Goal: Information Seeking & Learning: Learn about a topic

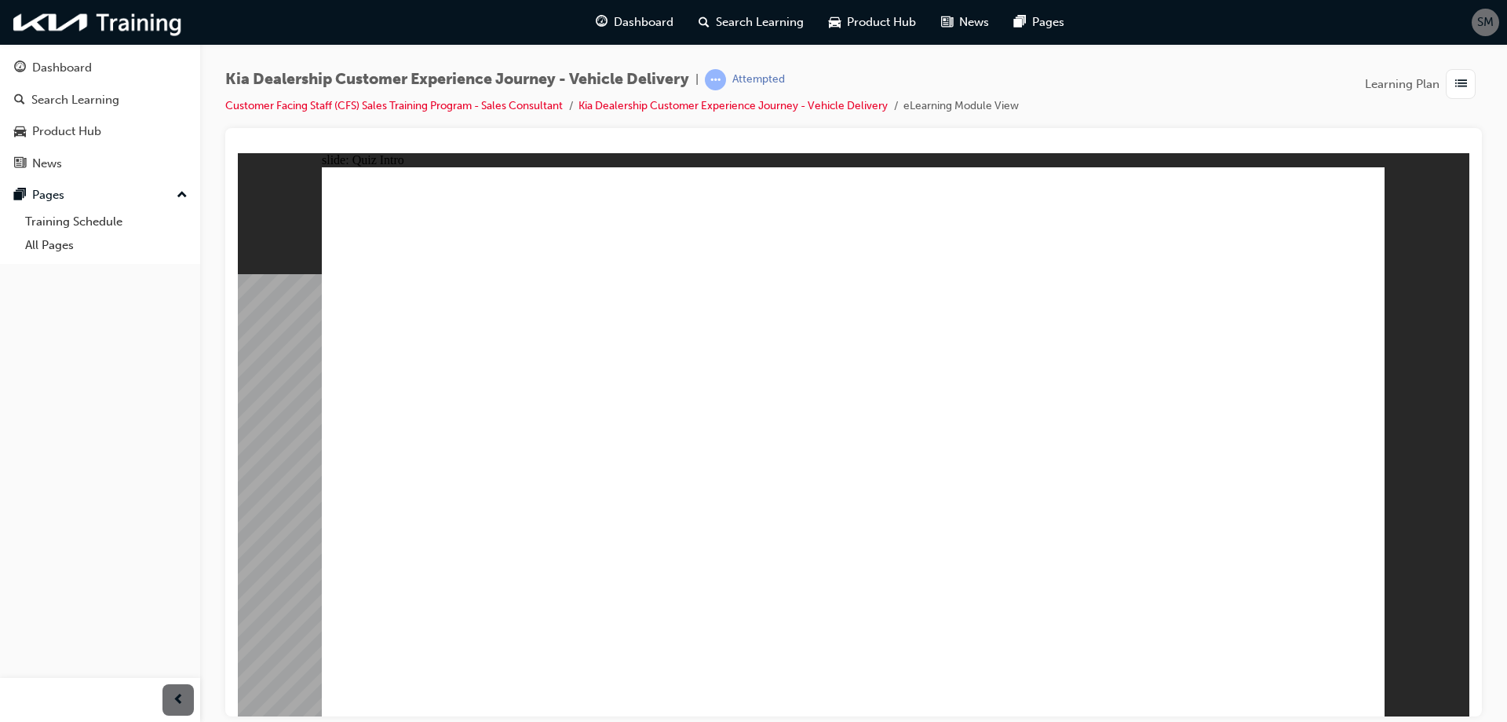
checkbox input "true"
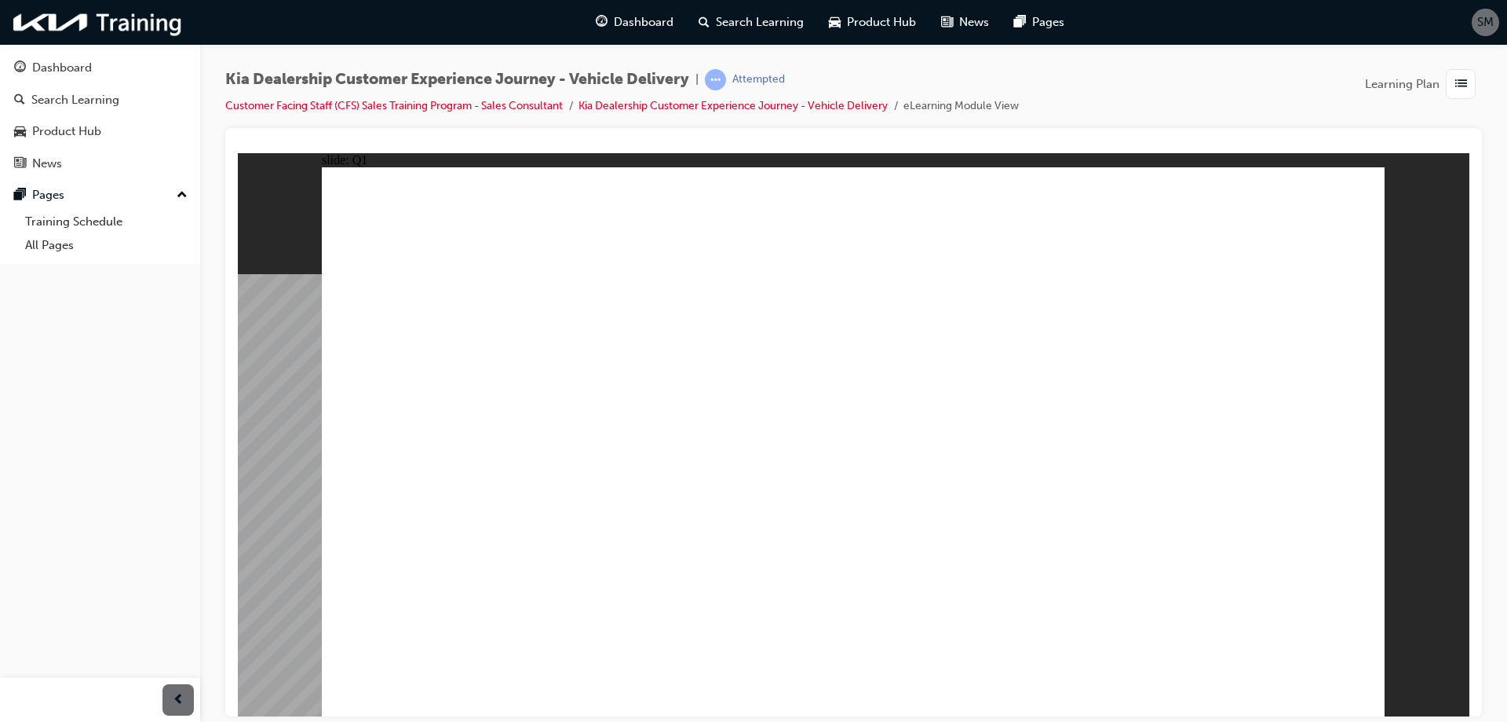
checkbox input "true"
radio input "true"
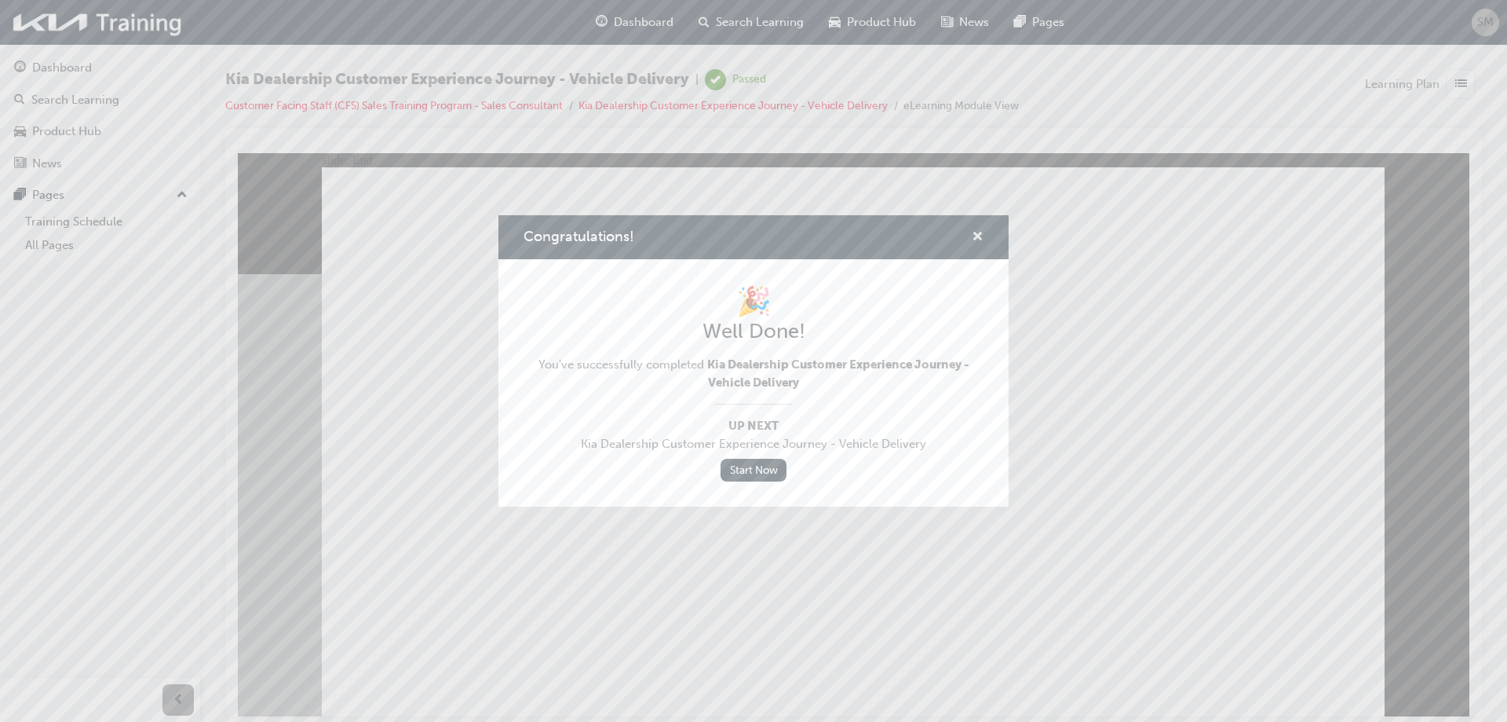
click at [974, 236] on span "cross-icon" at bounding box center [978, 238] width 12 height 14
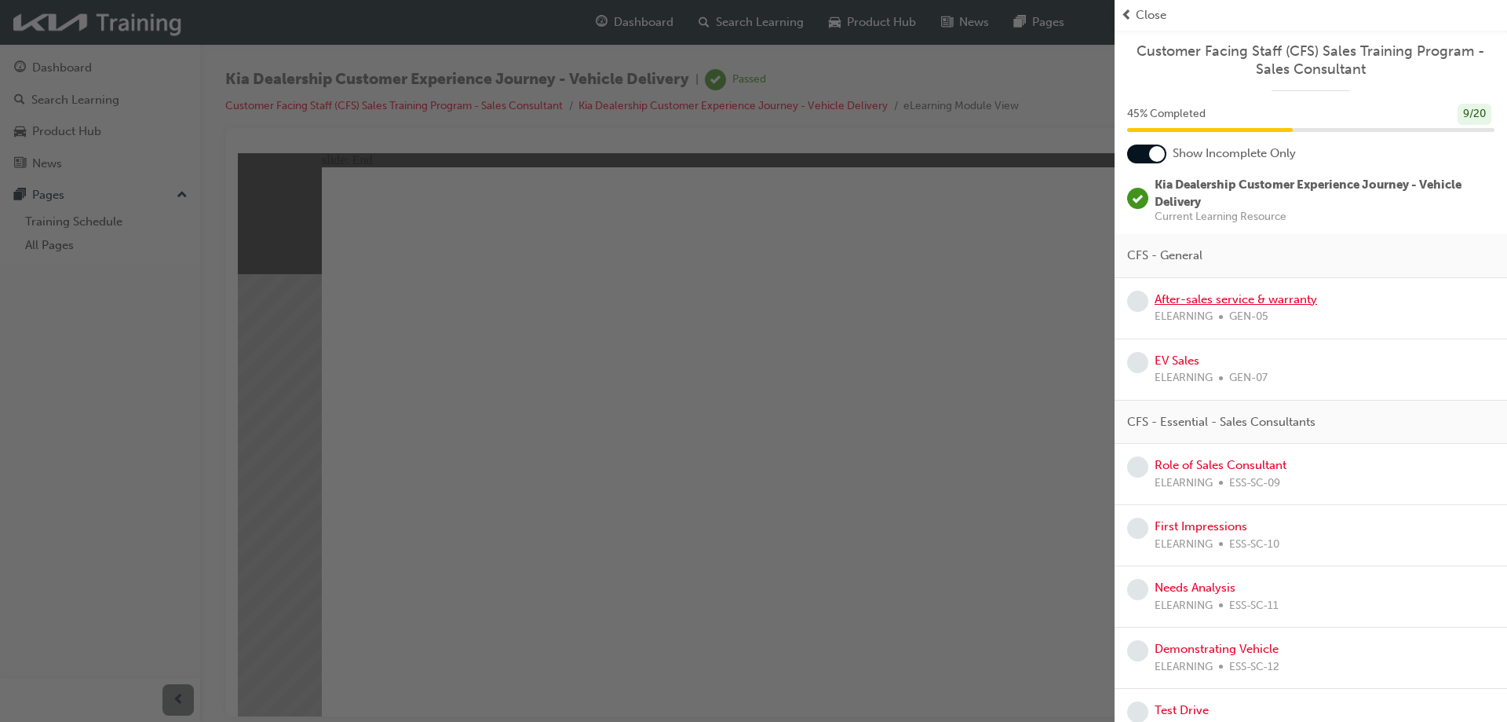
click at [1225, 298] on link "After-sales service & warranty" at bounding box center [1236, 299] width 163 height 14
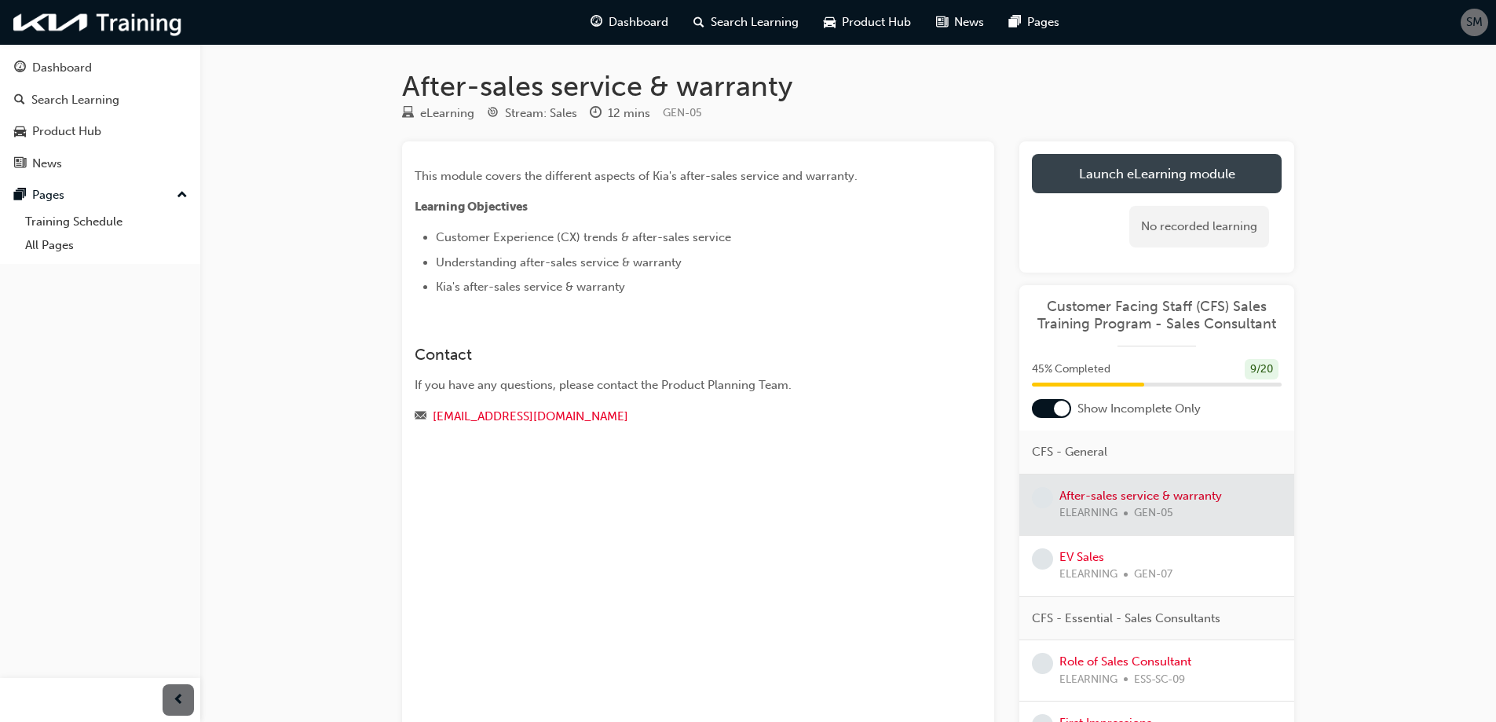
click at [1145, 178] on link "Launch eLearning module" at bounding box center [1157, 173] width 250 height 39
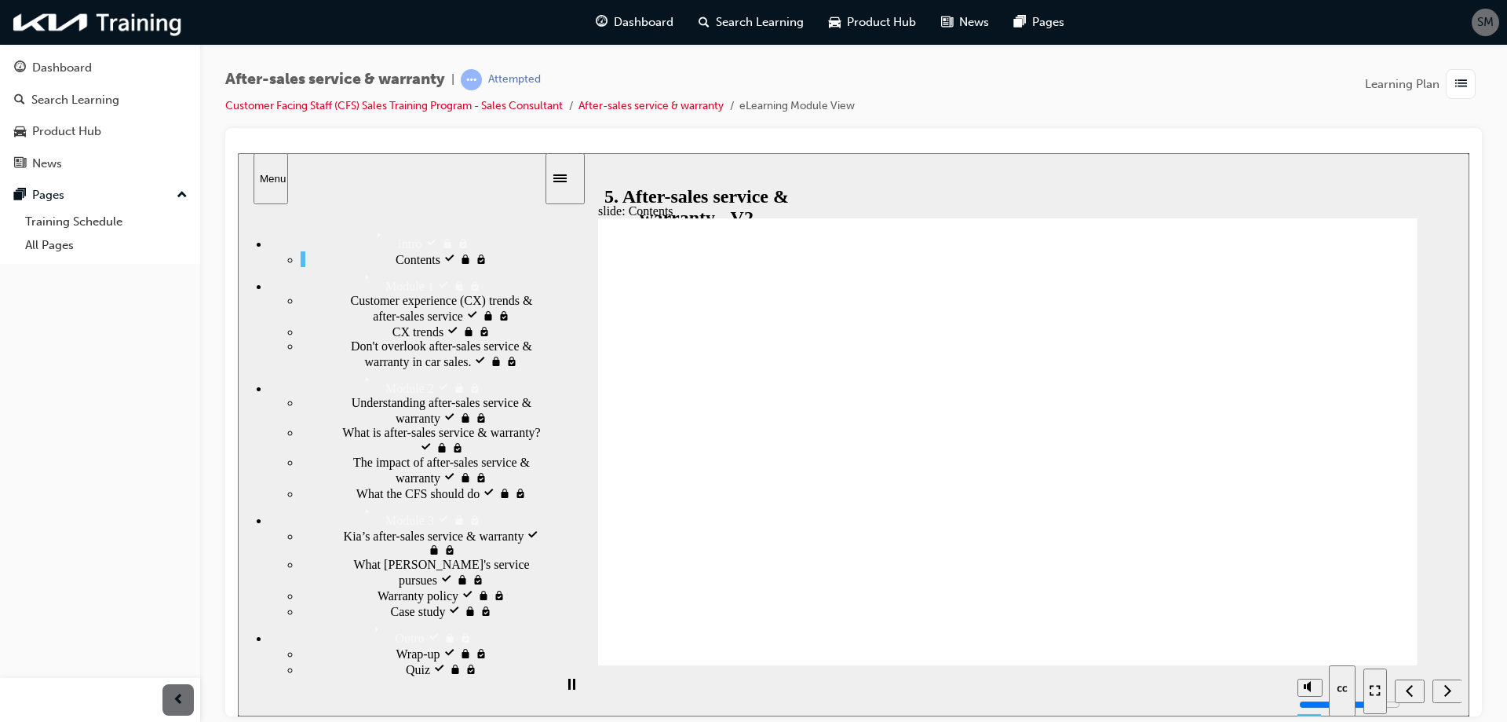
drag, startPoint x: 541, startPoint y: 453, endPoint x: 533, endPoint y: 177, distance: 276.5
click at [533, 177] on div "Menu Intro Intro Contents visited Contents" at bounding box center [392, 177] width 308 height 51
drag, startPoint x: 555, startPoint y: 174, endPoint x: 414, endPoint y: 174, distance: 141.3
click at [414, 174] on section "Menu Intro Intro Contents visited Contents" at bounding box center [392, 433] width 308 height 563
click at [567, 174] on icon "Sidebar Toggle" at bounding box center [560, 178] width 13 height 8
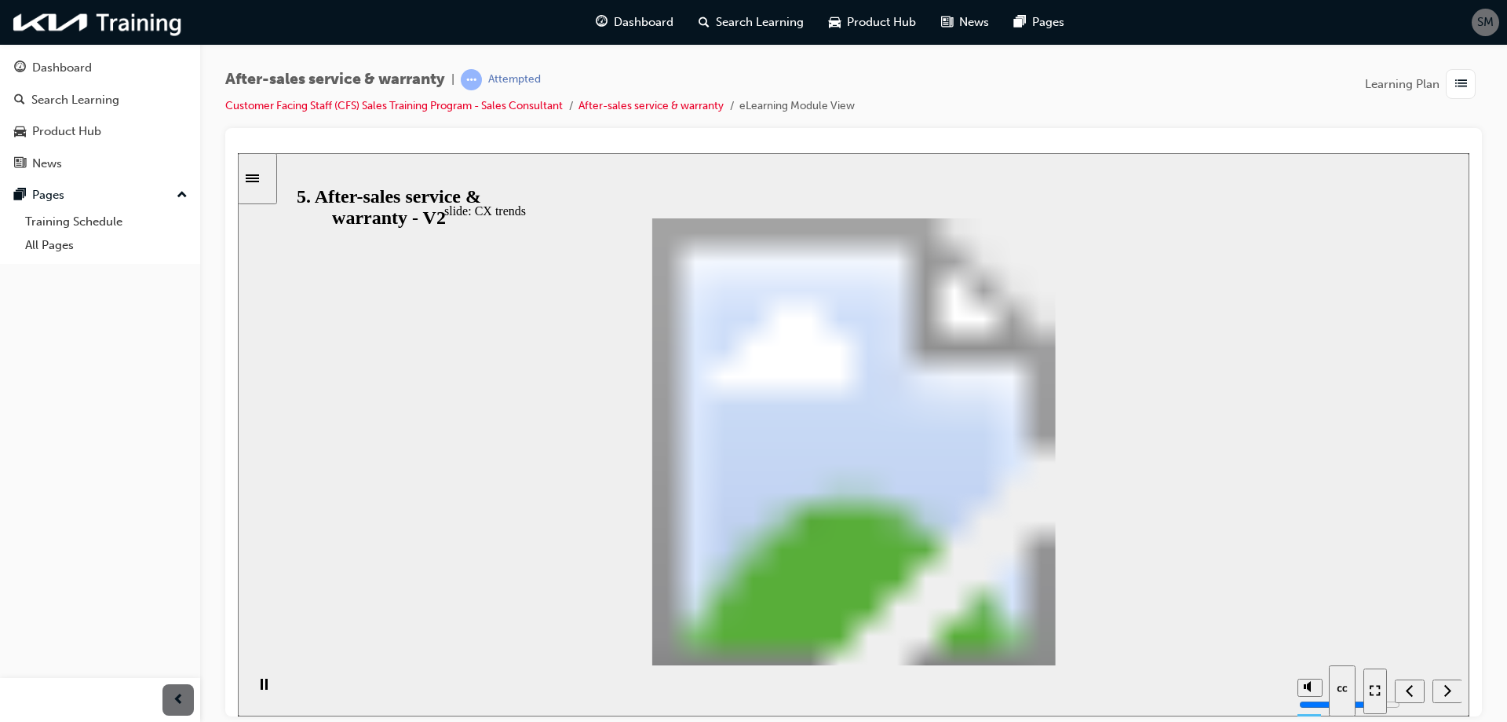
click at [259, 177] on icon "Sidebar Toggle" at bounding box center [252, 178] width 13 height 8
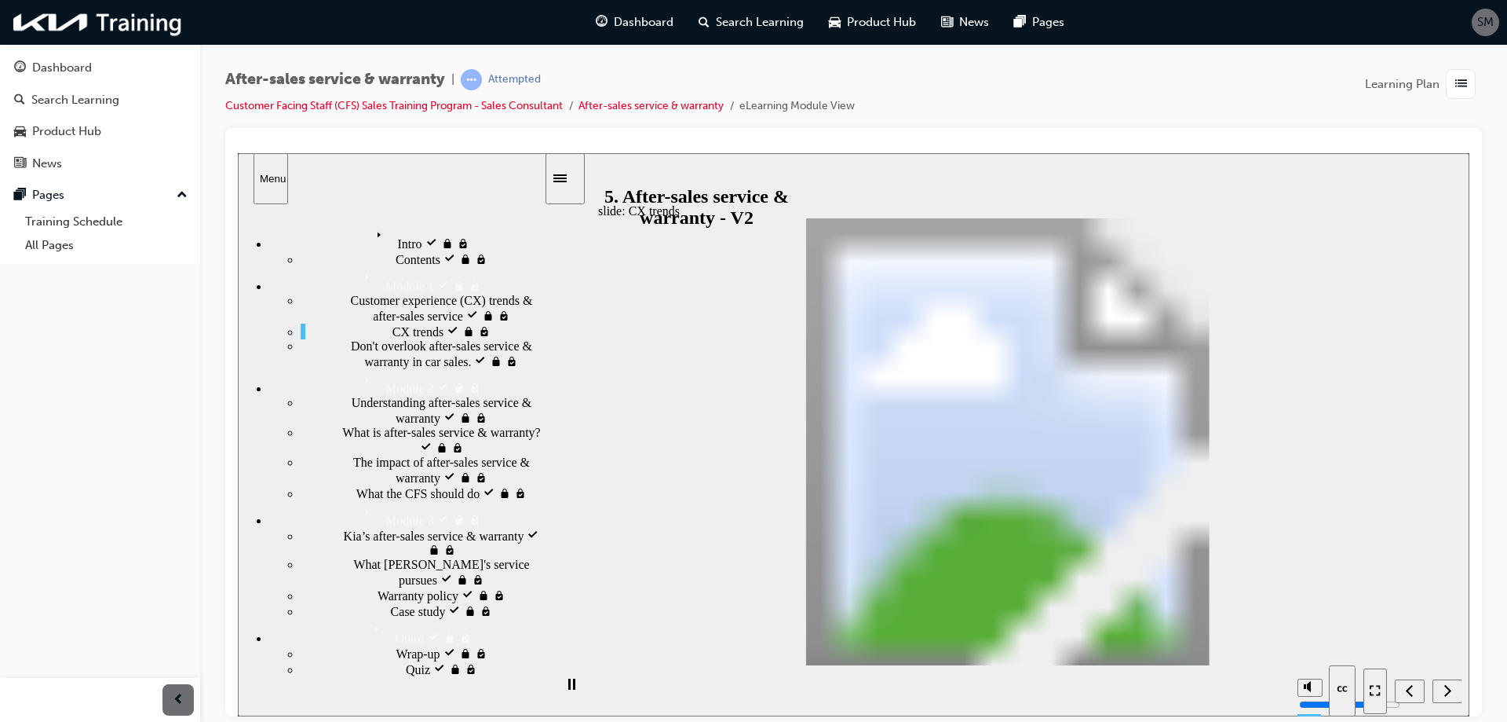
click at [263, 177] on div "Menu" at bounding box center [271, 178] width 22 height 12
click at [268, 181] on div "Menu" at bounding box center [271, 178] width 22 height 12
click at [371, 228] on span "Intro visited" at bounding box center [401, 231] width 61 height 14
click at [577, 174] on icon "Sidebar Toggle" at bounding box center [566, 176] width 24 height 9
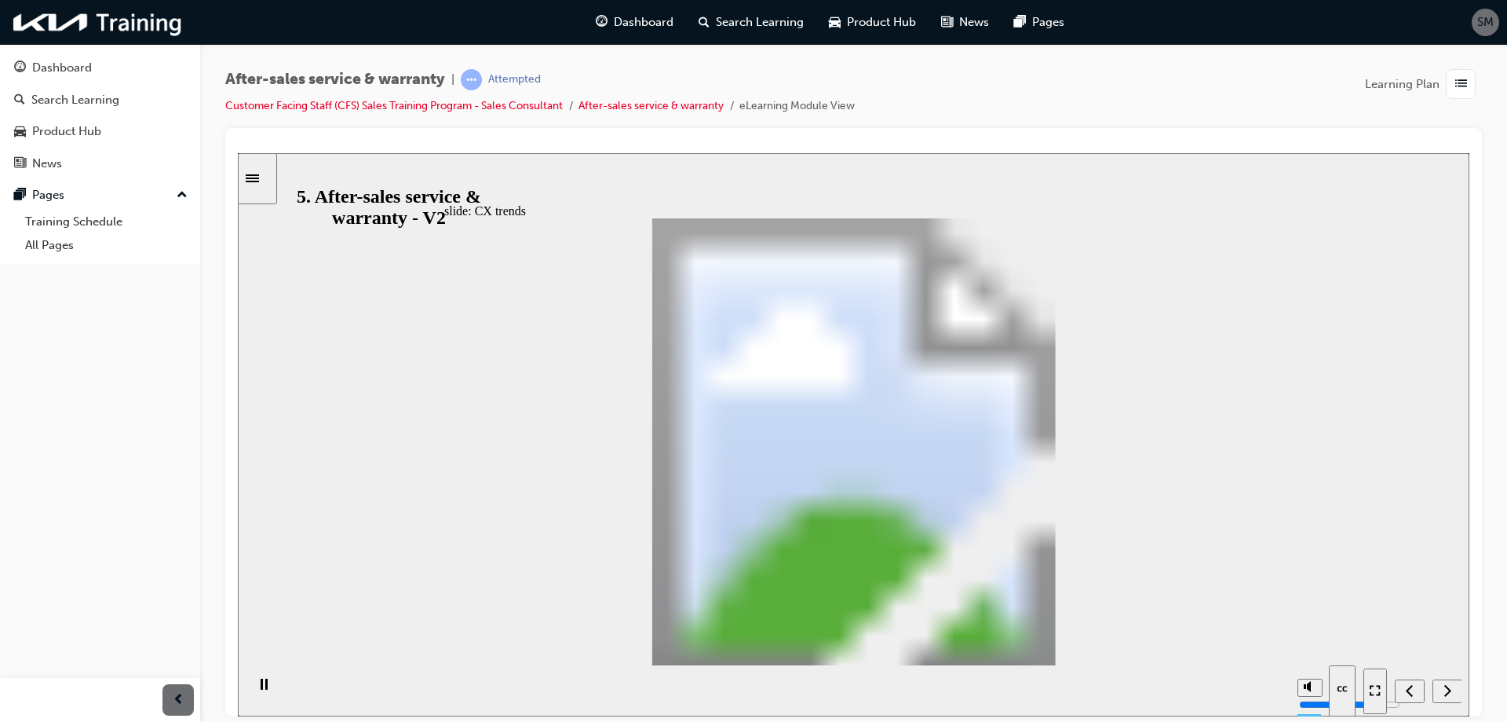
click at [269, 174] on icon "Sidebar Toggle" at bounding box center [258, 176] width 24 height 9
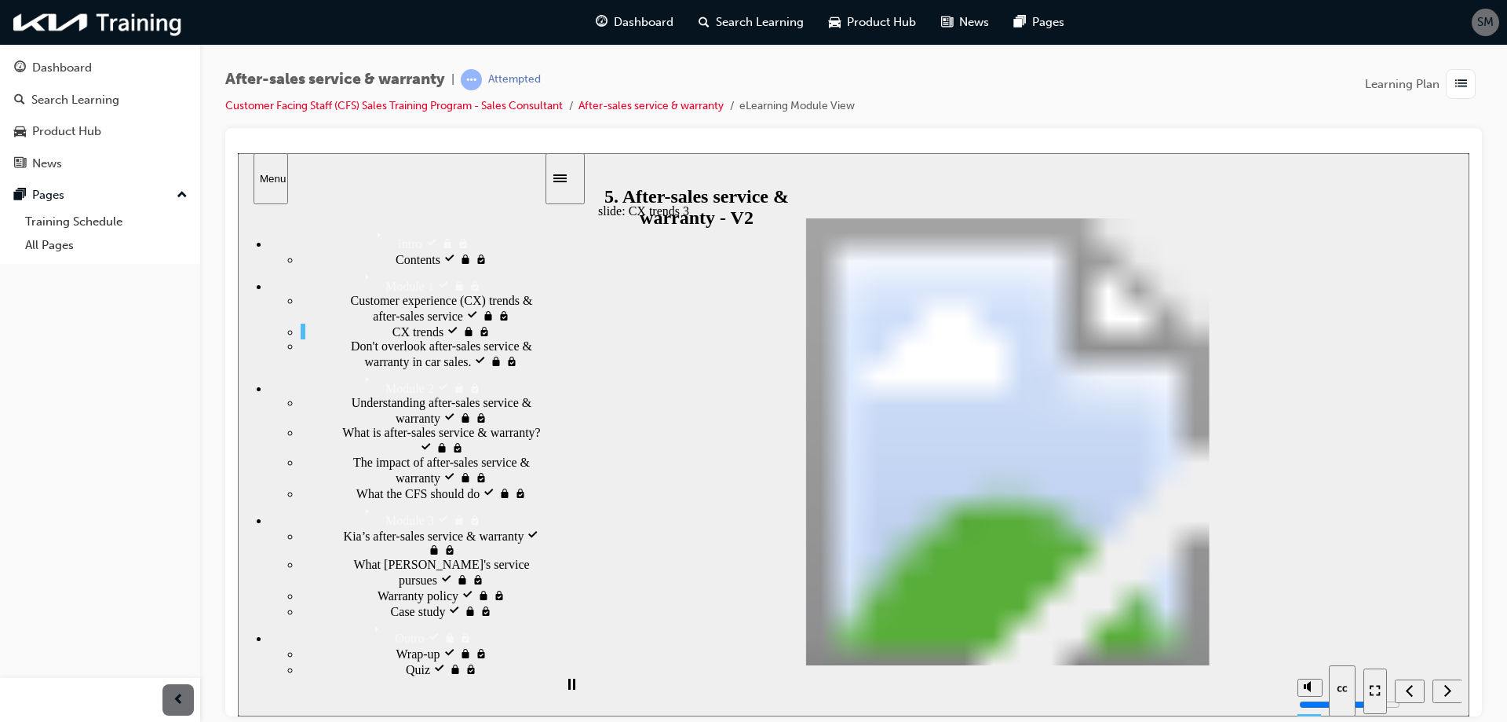
click at [268, 181] on div "Menu" at bounding box center [271, 178] width 22 height 12
click at [569, 179] on icon "Sidebar Toggle" at bounding box center [566, 176] width 24 height 9
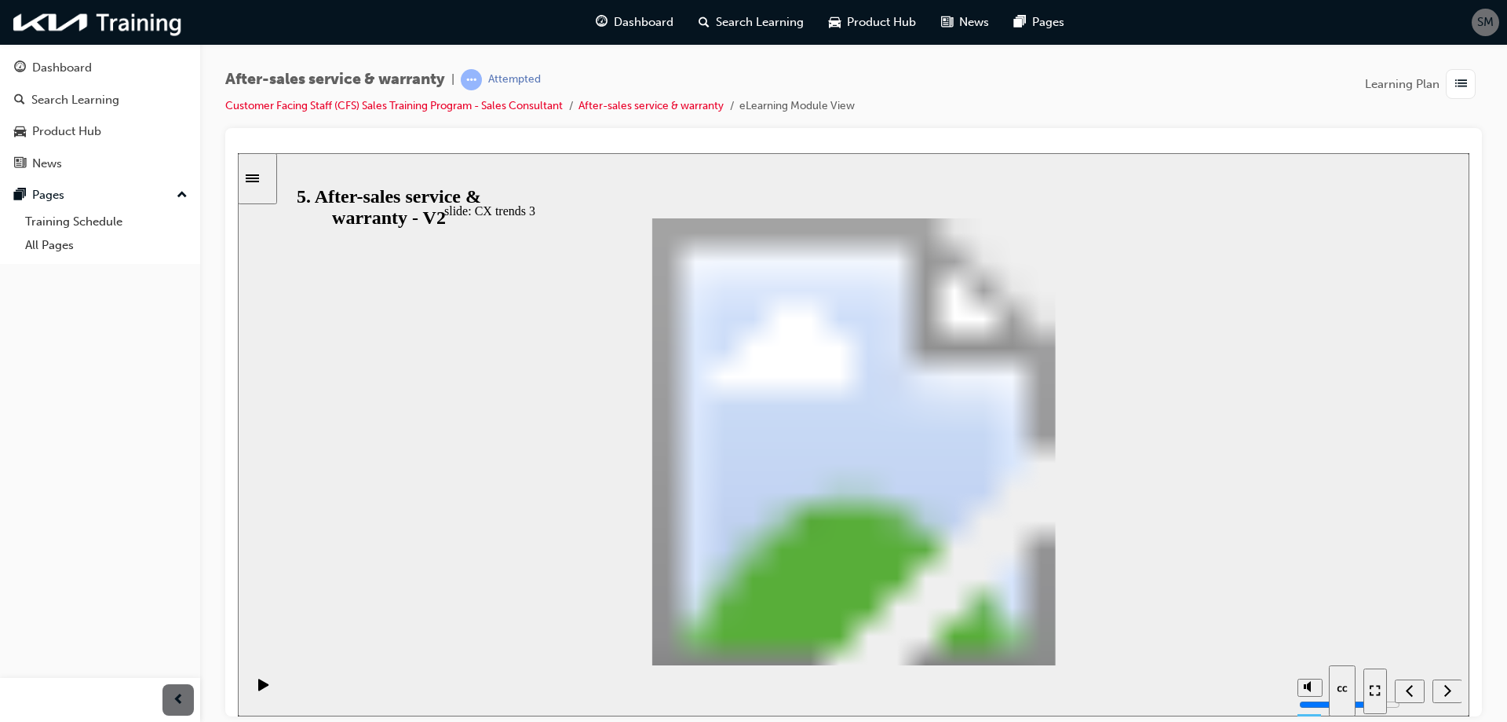
click at [269, 174] on icon "Sidebar Toggle" at bounding box center [258, 176] width 24 height 9
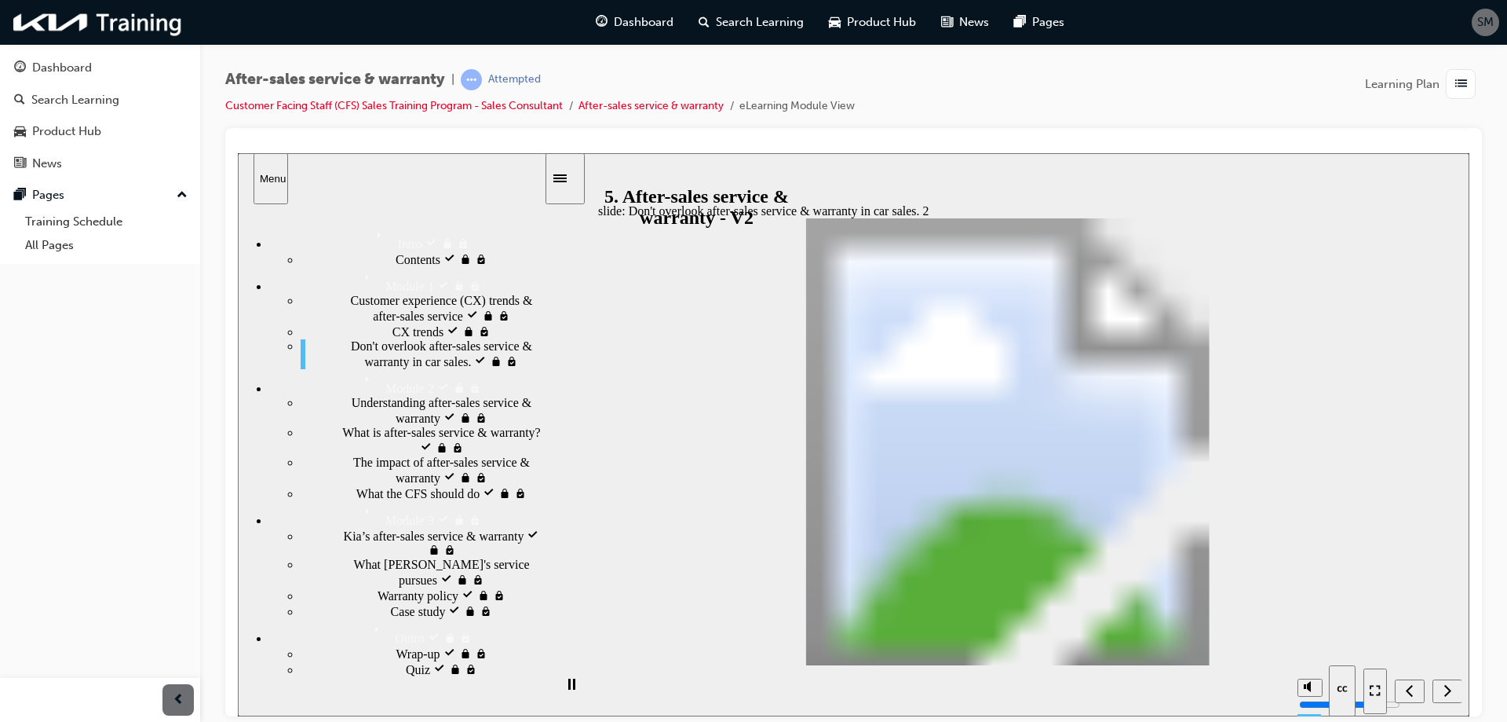
click at [260, 183] on div "Menu" at bounding box center [271, 178] width 22 height 12
click at [563, 180] on div "Sidebar Toggle" at bounding box center [565, 178] width 27 height 12
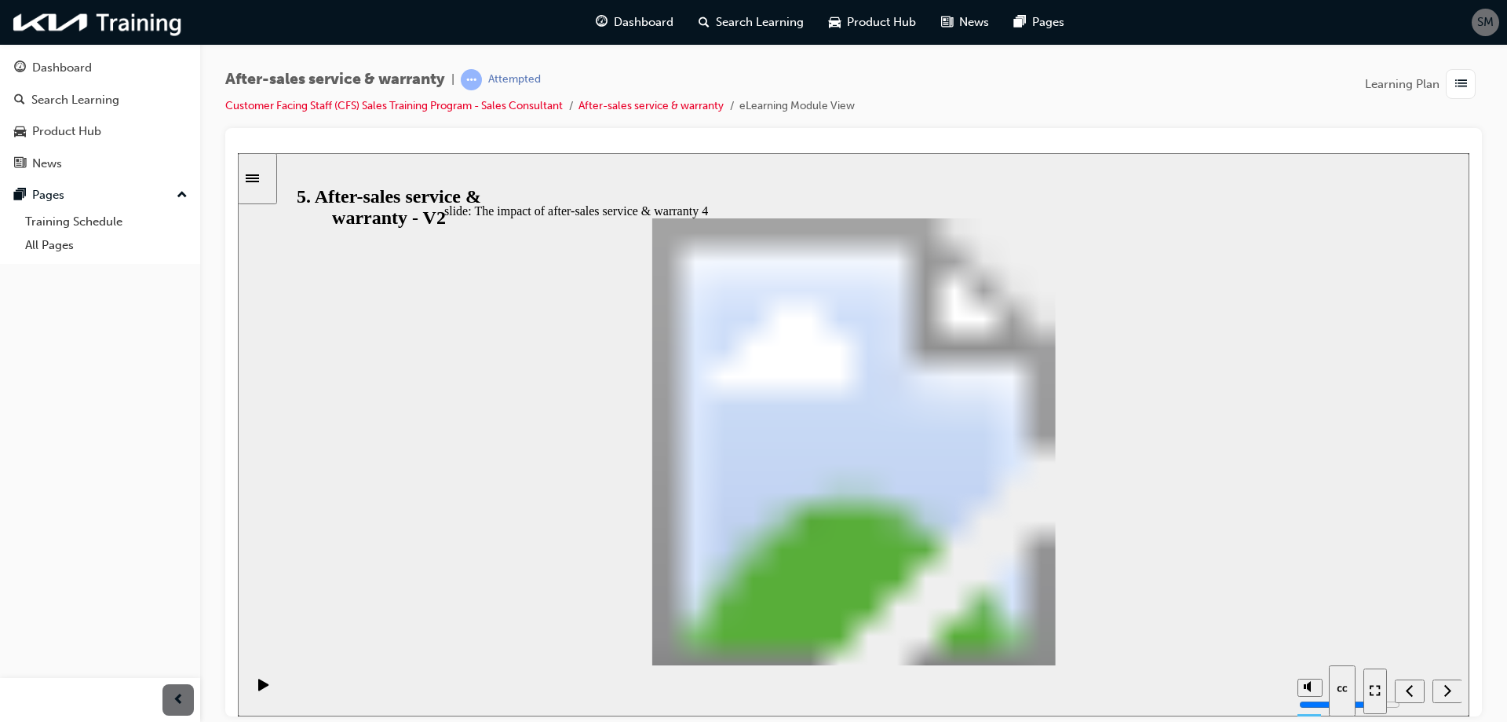
click at [258, 174] on icon "Sidebar Toggle" at bounding box center [252, 178] width 13 height 8
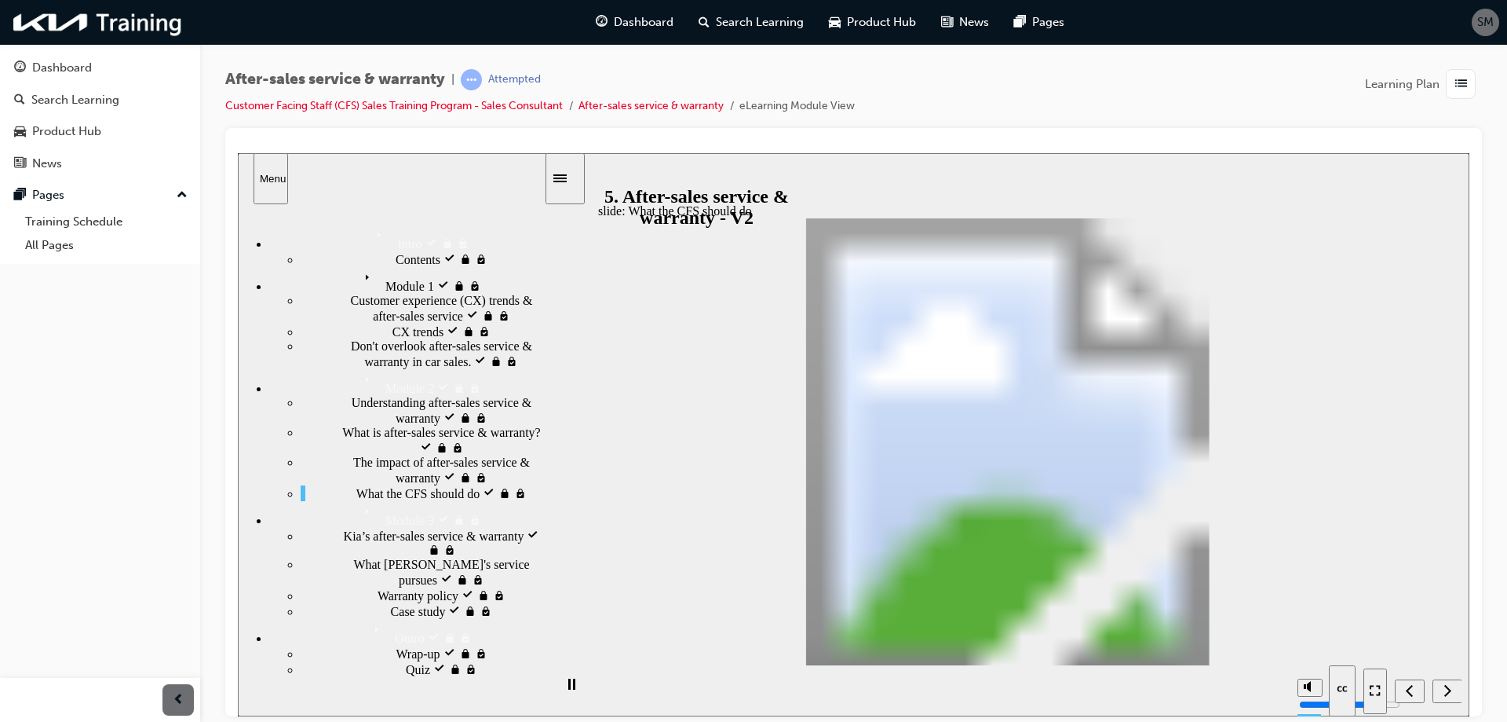
click at [258, 187] on button "Menu" at bounding box center [271, 177] width 35 height 51
click at [567, 174] on icon "Sidebar Toggle" at bounding box center [560, 178] width 13 height 8
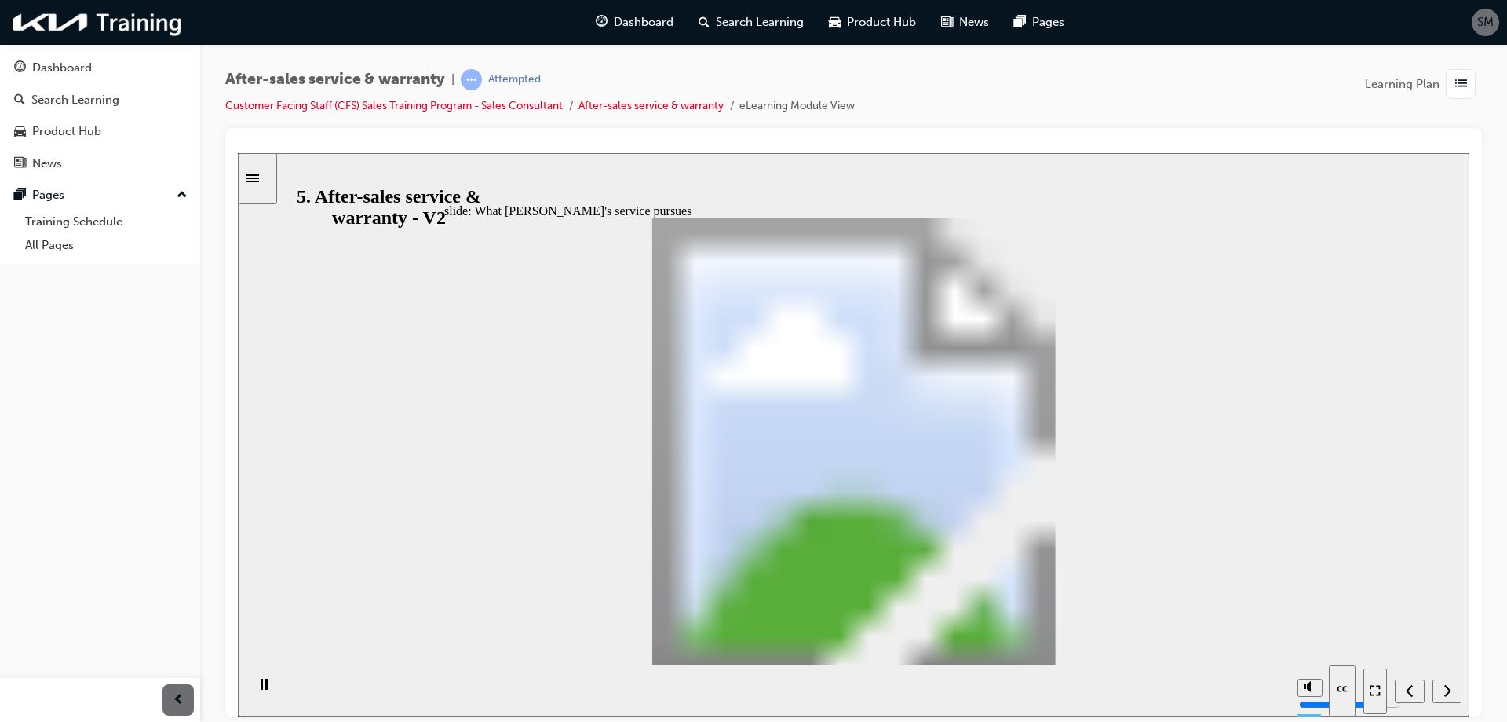
click at [248, 180] on div "Sidebar Toggle" at bounding box center [257, 178] width 27 height 12
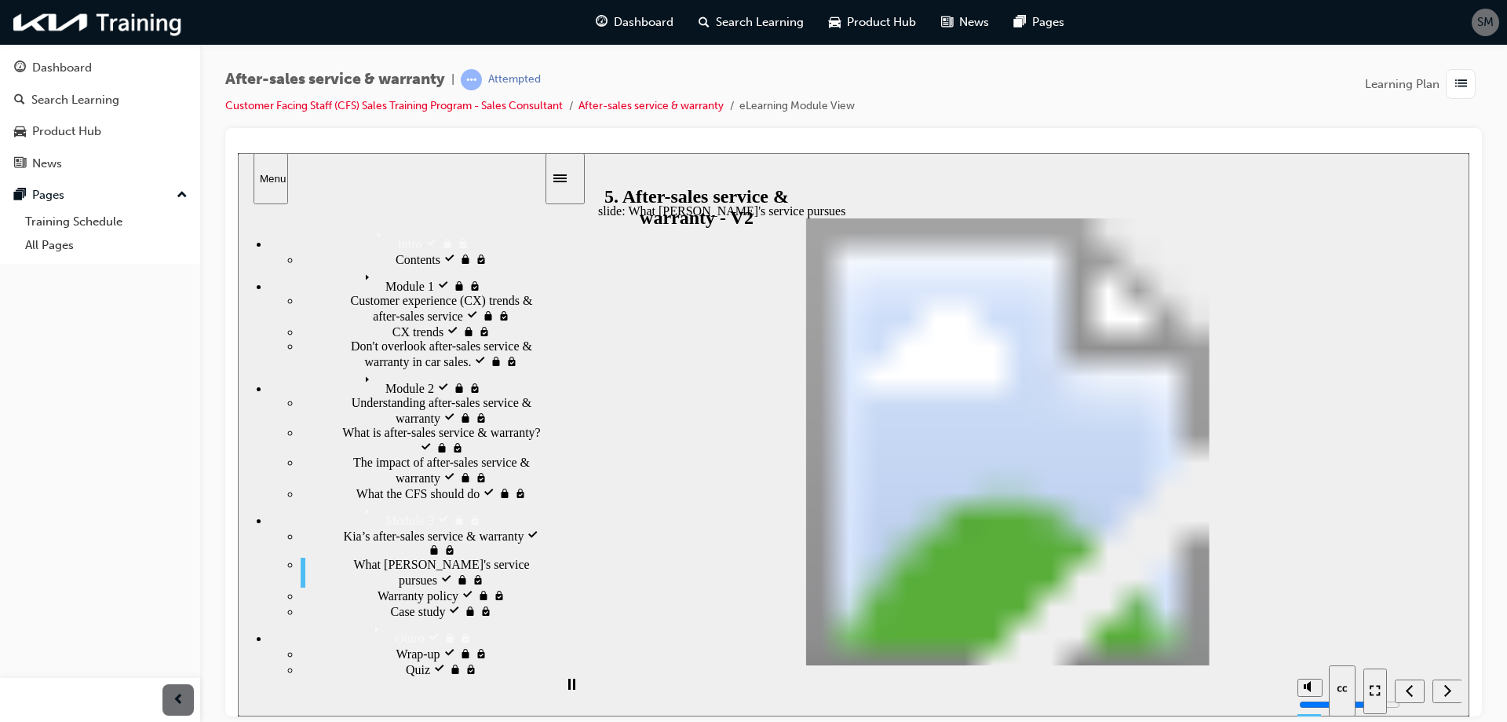
click at [571, 176] on icon "Sidebar Toggle" at bounding box center [566, 176] width 24 height 9
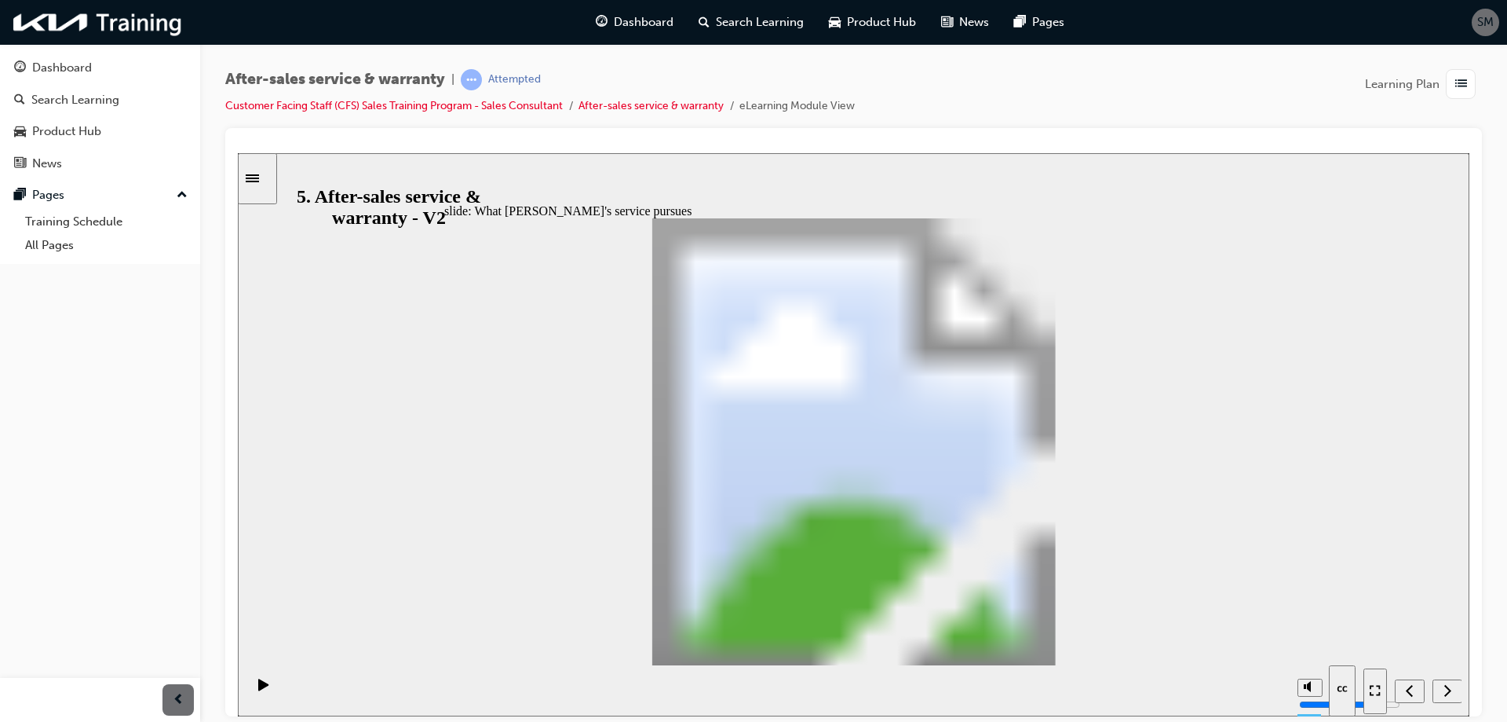
drag, startPoint x: 1738, startPoint y: 170, endPoint x: 1200, endPoint y: 637, distance: 712.4
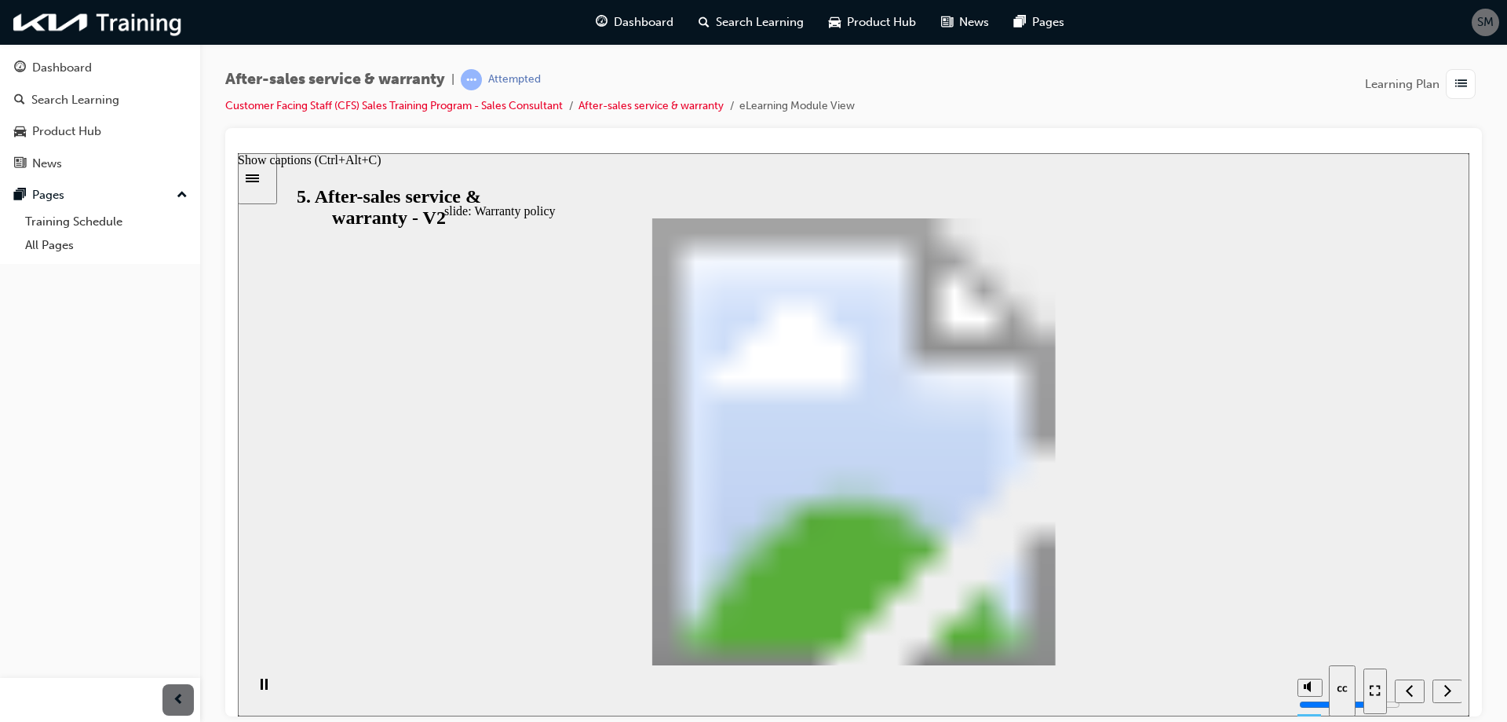
drag, startPoint x: 1197, startPoint y: 399, endPoint x: 773, endPoint y: 439, distance: 425.9
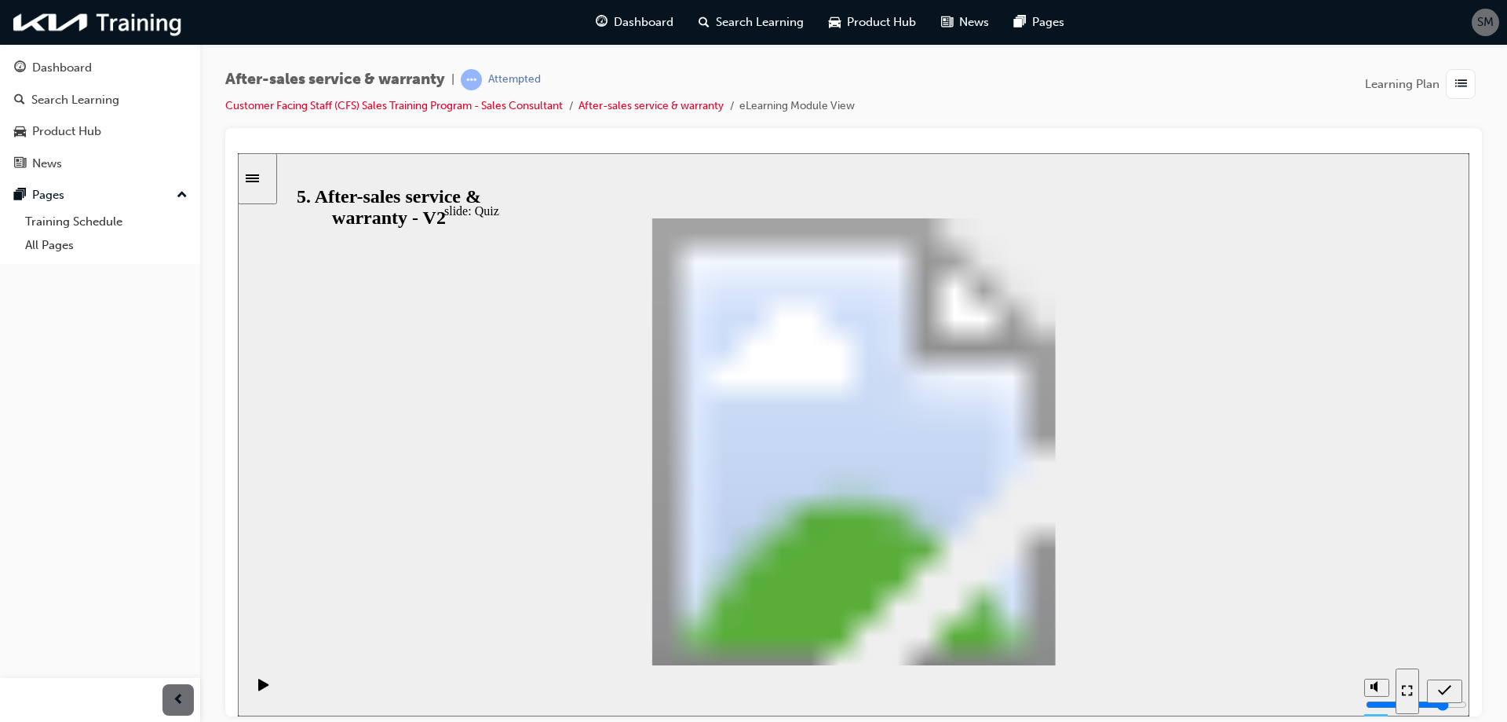
drag, startPoint x: 1208, startPoint y: 453, endPoint x: 705, endPoint y: 491, distance: 503.9
drag, startPoint x: 1198, startPoint y: 499, endPoint x: 942, endPoint y: 432, distance: 264.7
drag, startPoint x: 1140, startPoint y: 538, endPoint x: 865, endPoint y: 526, distance: 275.0
drag, startPoint x: 1151, startPoint y: 586, endPoint x: 905, endPoint y: 560, distance: 247.2
drag, startPoint x: 1105, startPoint y: 429, endPoint x: 820, endPoint y: 412, distance: 284.7
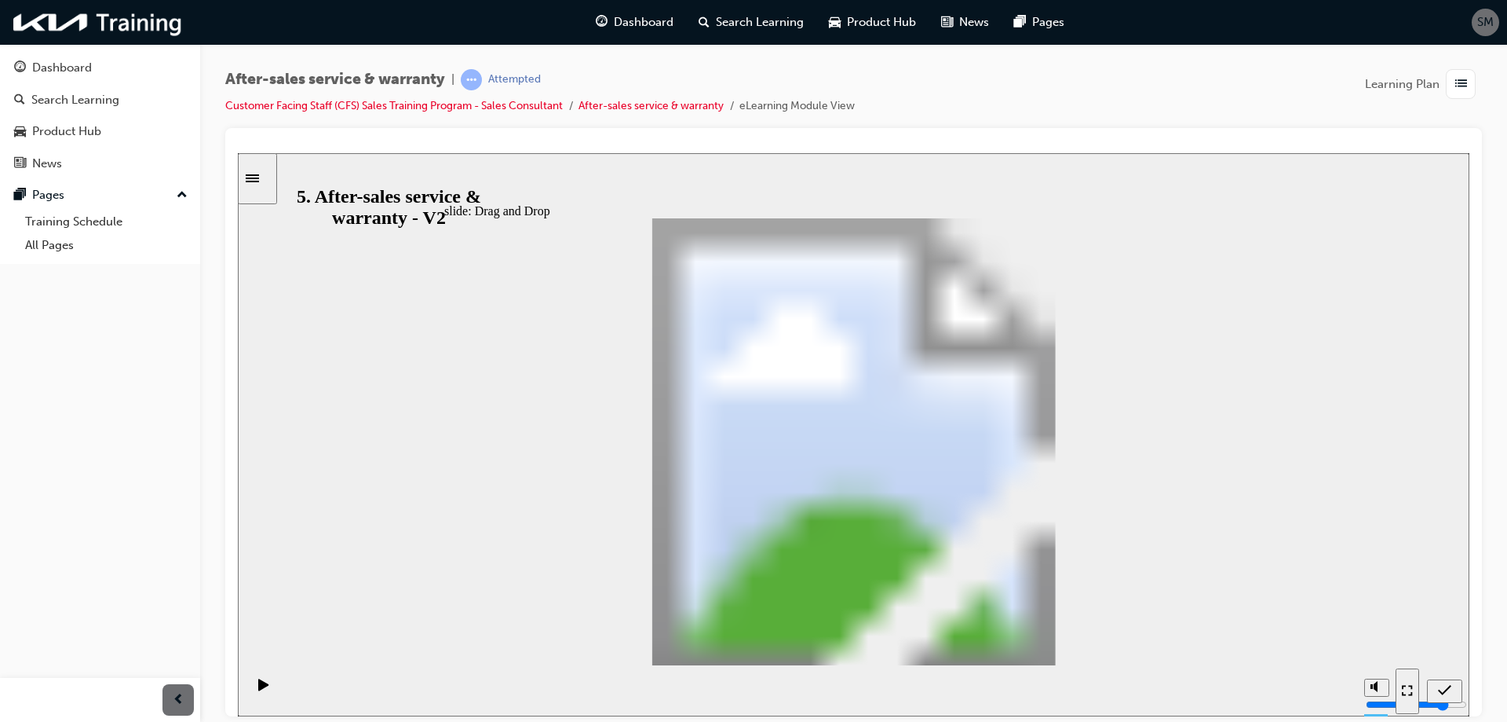
drag, startPoint x: 1015, startPoint y: 483, endPoint x: 744, endPoint y: 481, distance: 270.9
drag, startPoint x: 1108, startPoint y: 588, endPoint x: 781, endPoint y: 548, distance: 329.1
radio input "true"
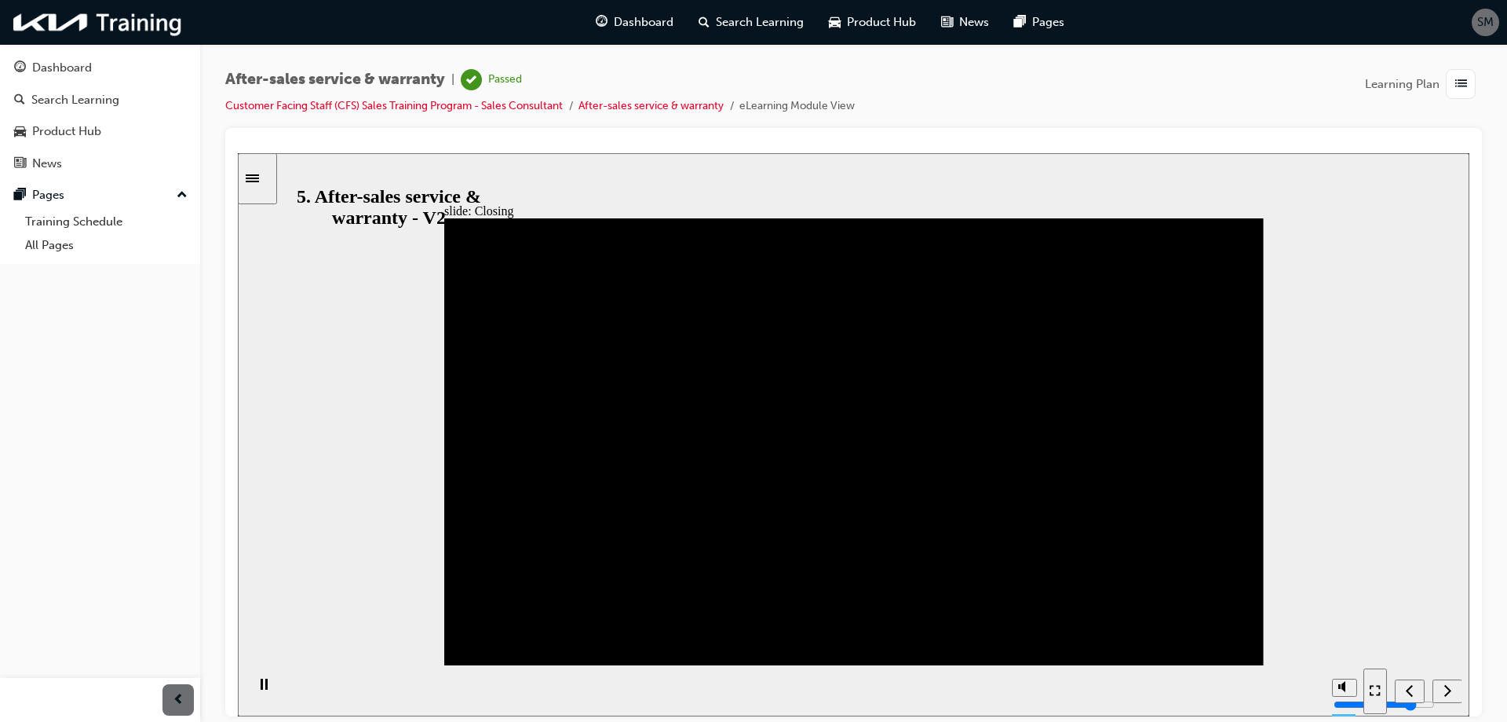
click at [256, 172] on div "Sidebar Toggle" at bounding box center [257, 178] width 27 height 12
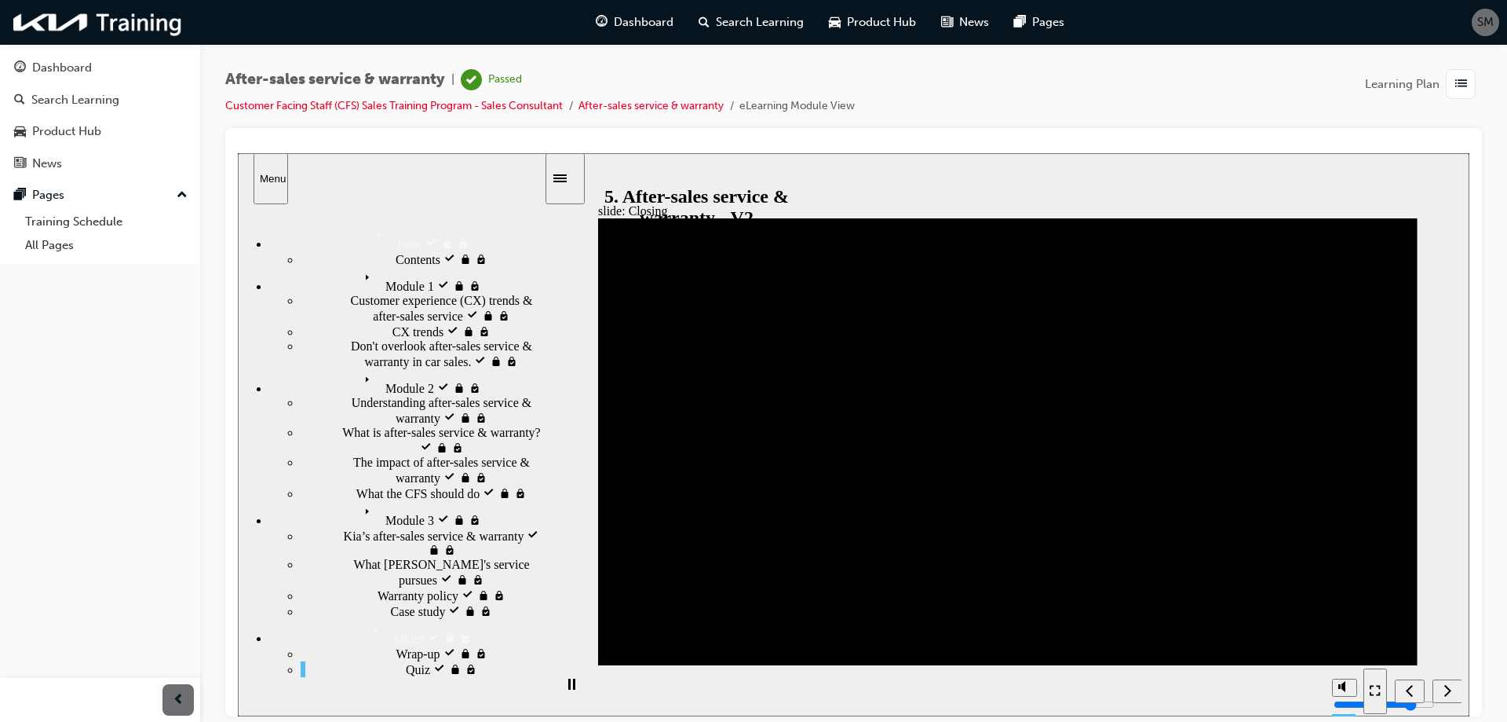
click at [260, 177] on div "Menu" at bounding box center [271, 178] width 22 height 12
click at [260, 183] on div "Menu" at bounding box center [271, 178] width 22 height 12
click at [1450, 691] on icon "Next (Ctrl+Alt+Period)" at bounding box center [1448, 689] width 7 height 12
click at [1456, 687] on div "Next (Ctrl+Alt+Period)" at bounding box center [1447, 690] width 17 height 16
click at [568, 690] on icon "Play (Ctrl+Alt+P)" at bounding box center [571, 684] width 11 height 13
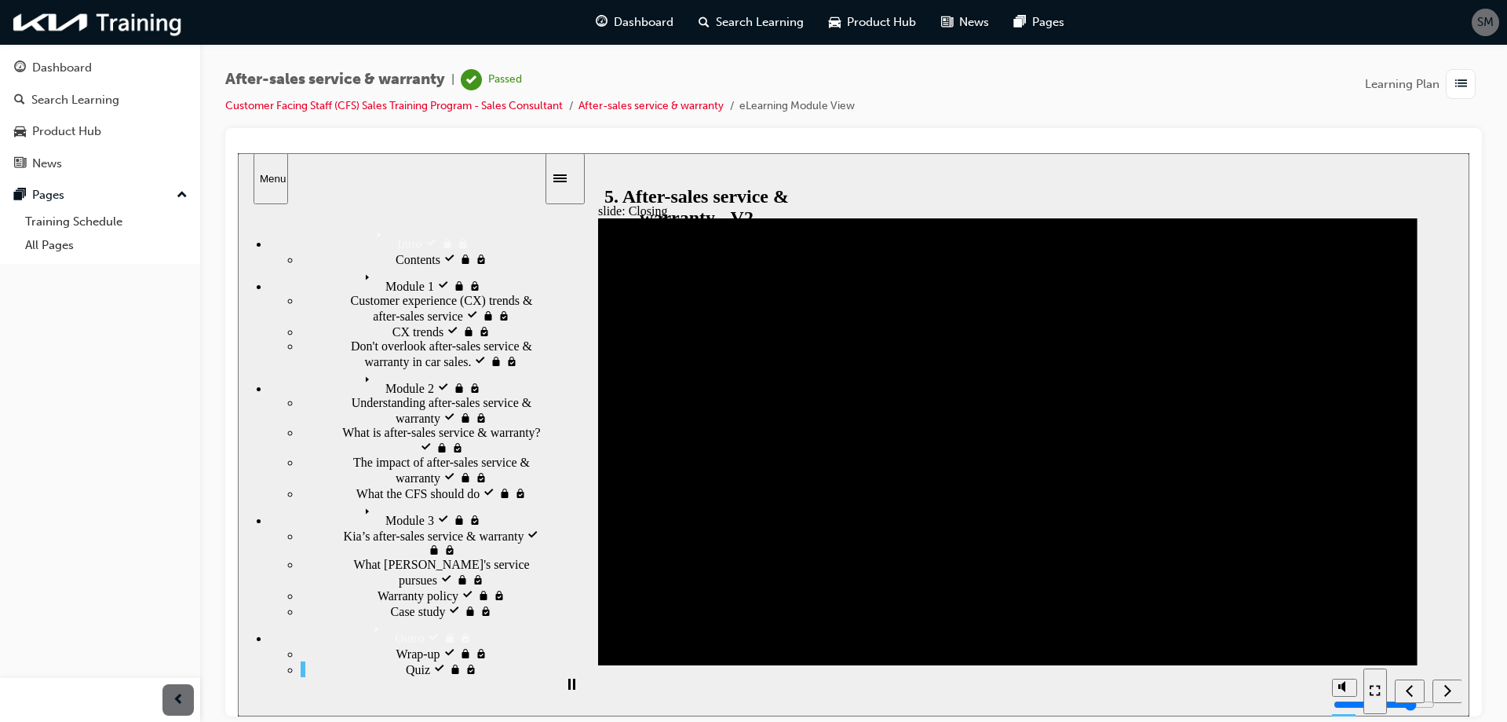
click at [1467, 96] on div "button" at bounding box center [1461, 84] width 30 height 30
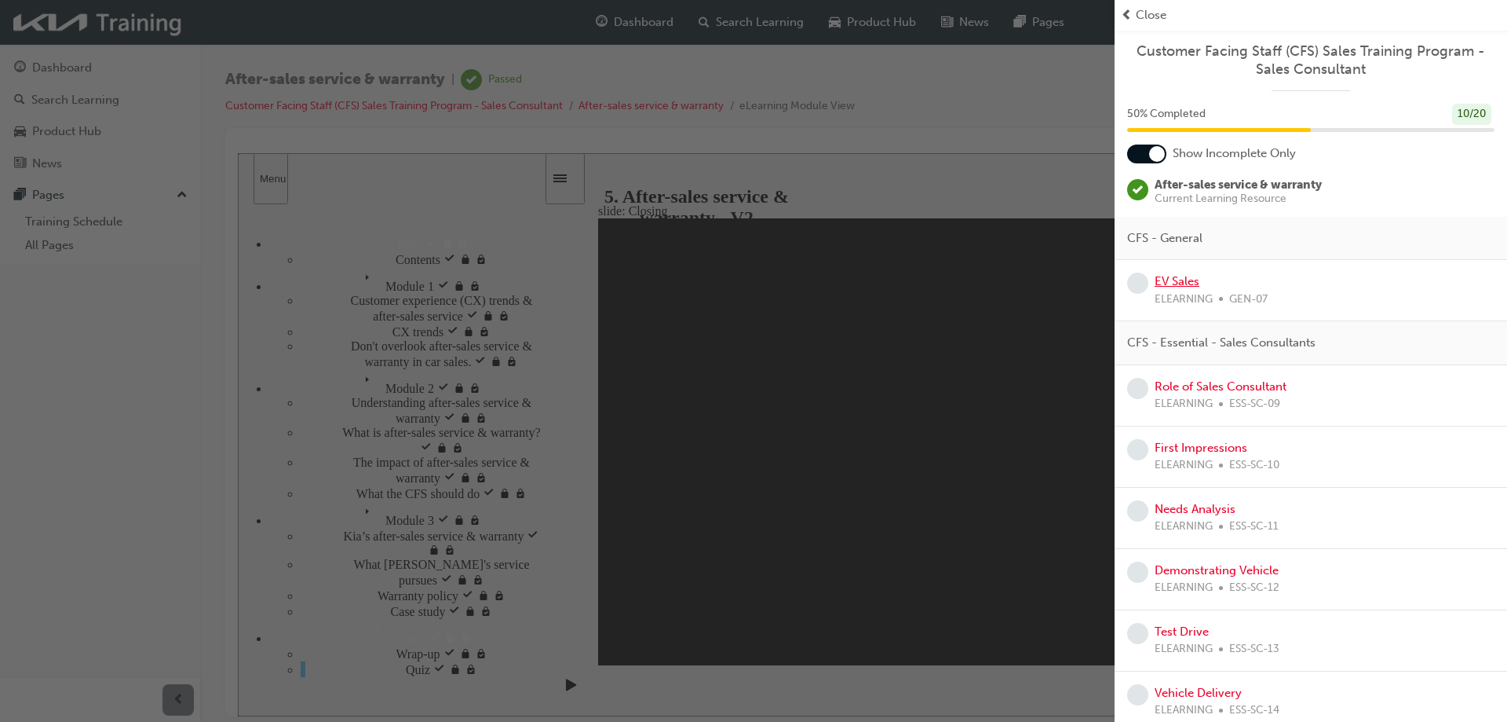
click at [1175, 284] on link "EV Sales" at bounding box center [1177, 281] width 45 height 14
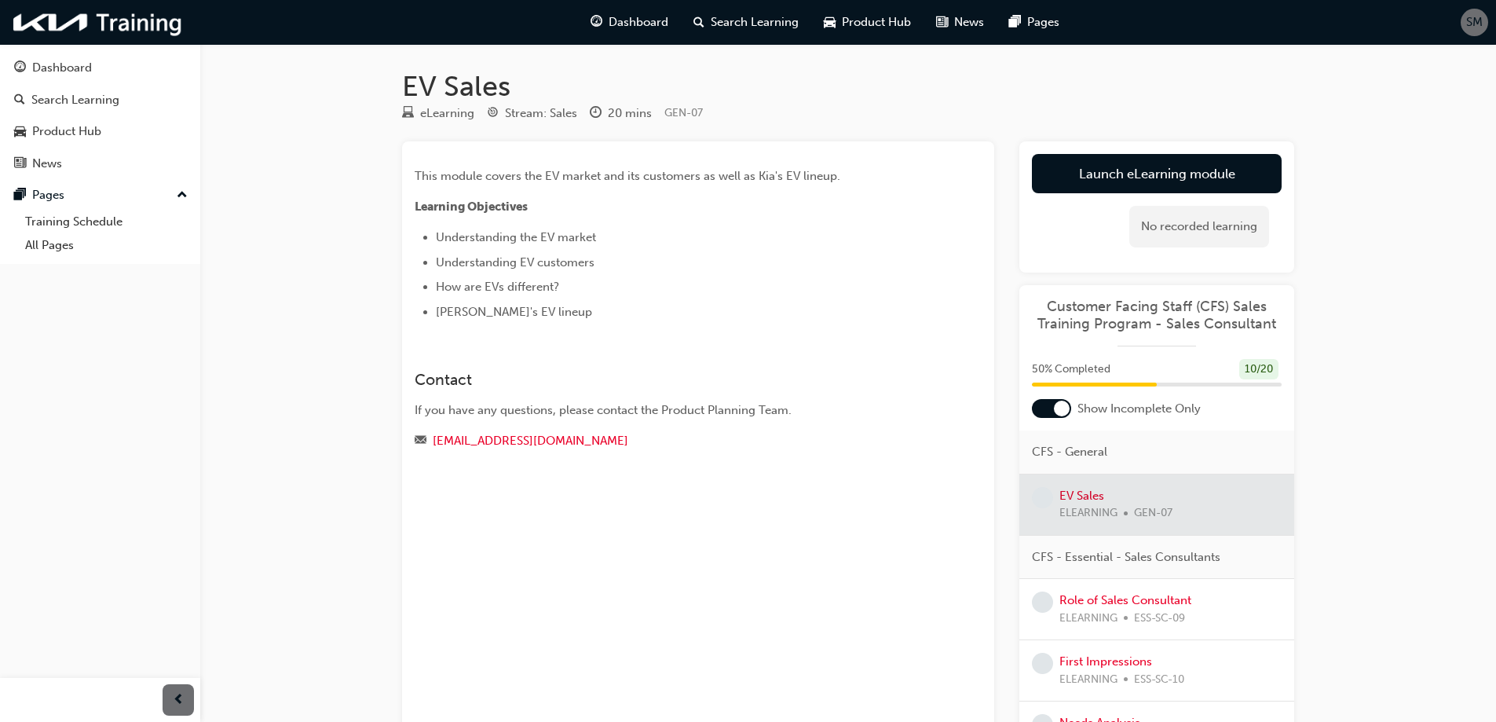
click at [1193, 150] on div "Launch eLearning module Learning Plan No recorded learning" at bounding box center [1156, 206] width 275 height 131
click at [1202, 164] on link "Launch eLearning module" at bounding box center [1157, 173] width 250 height 39
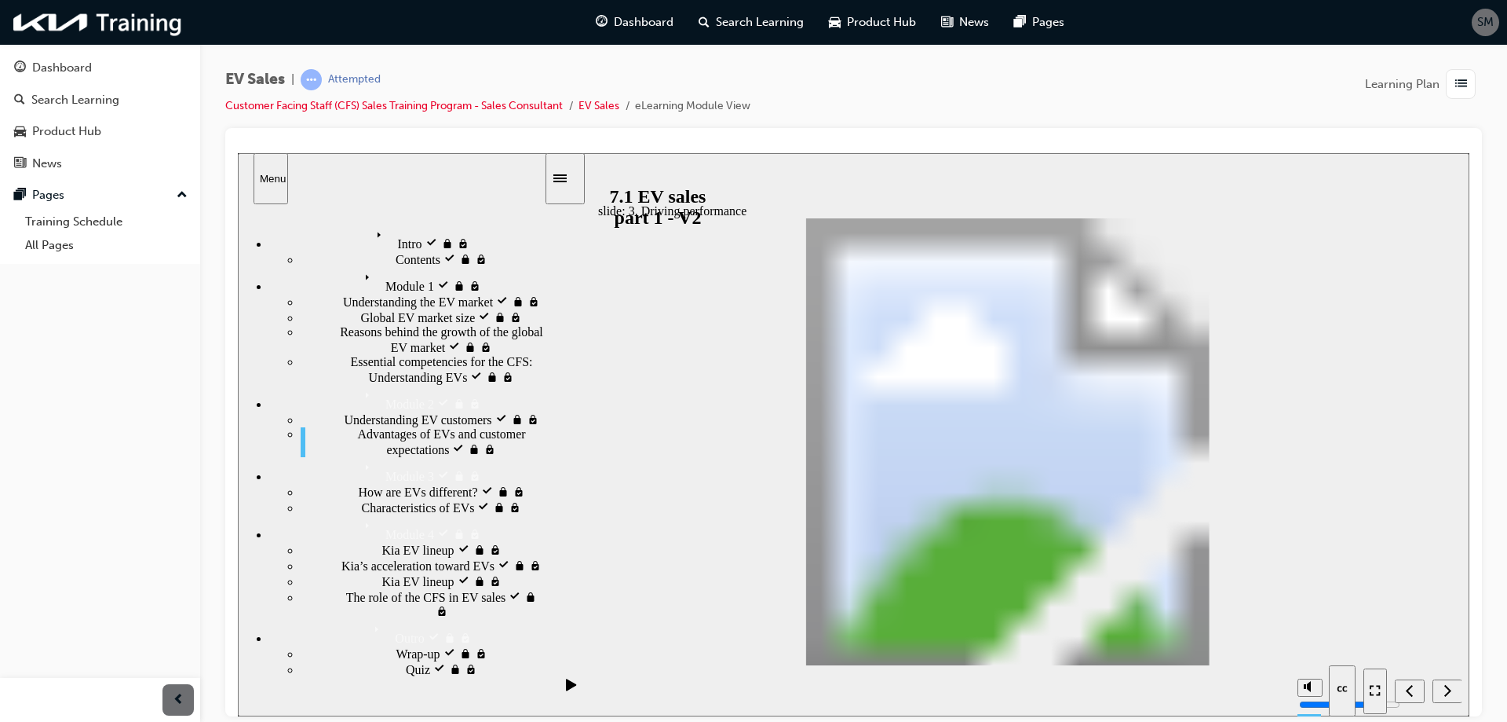
drag, startPoint x: 1365, startPoint y: 646, endPoint x: 1725, endPoint y: 804, distance: 392.7
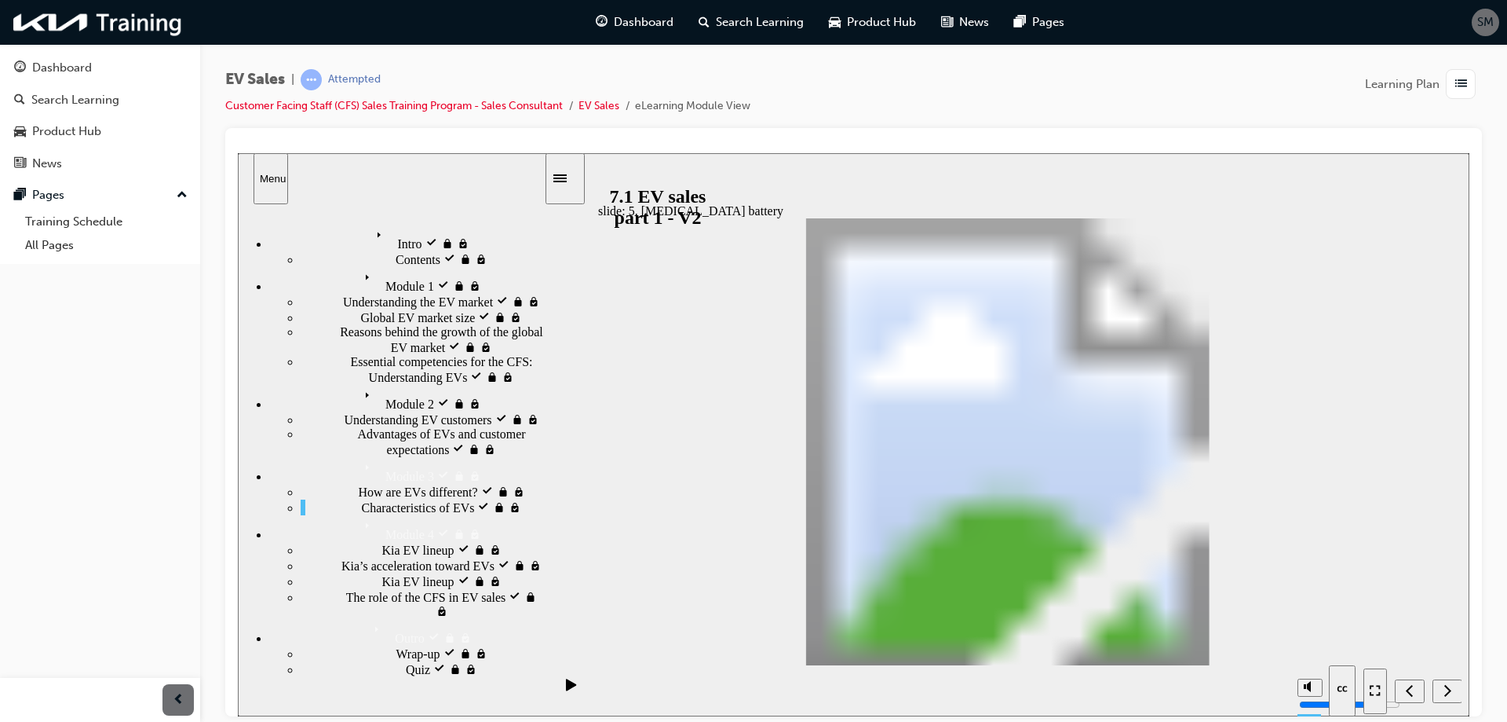
click at [1448, 684] on icon "Next (Ctrl+Alt+Period)" at bounding box center [1448, 689] width 8 height 14
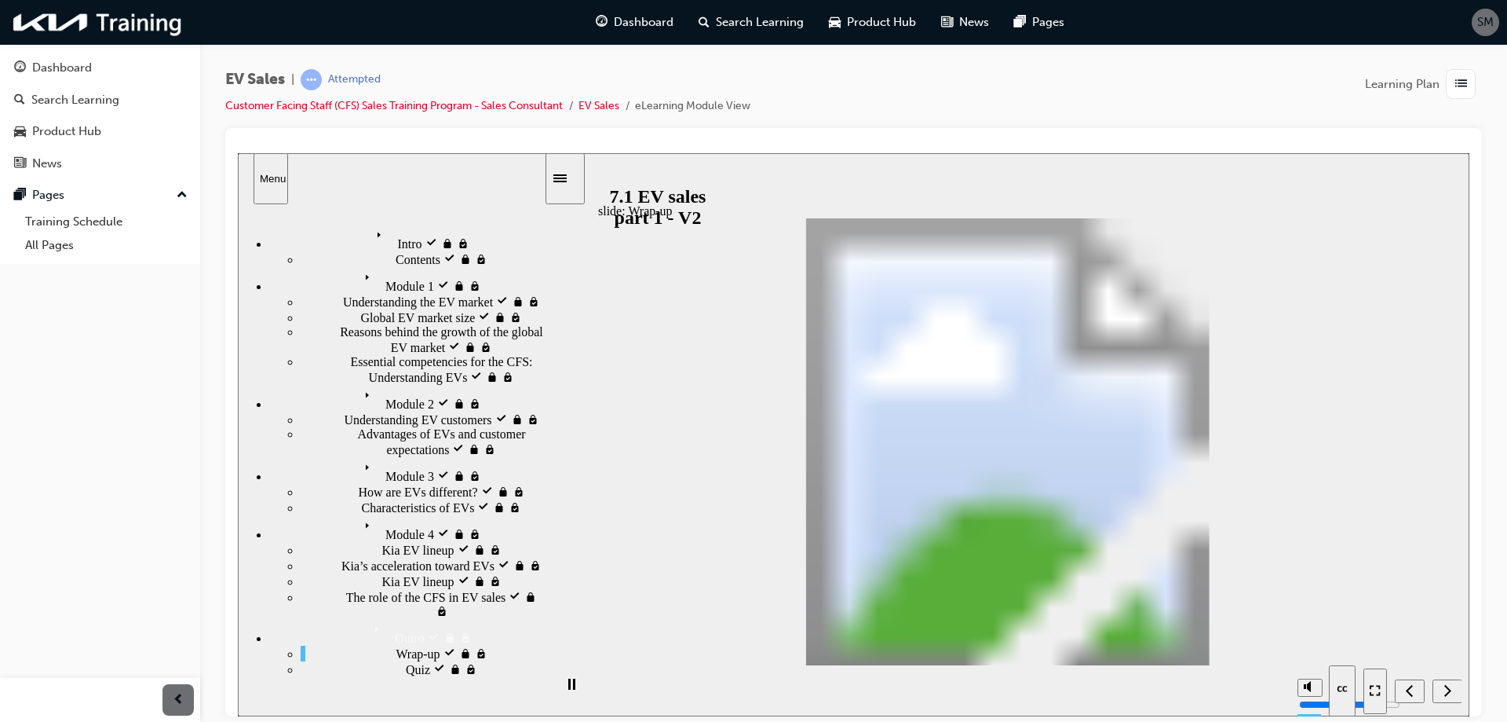
radio input "true"
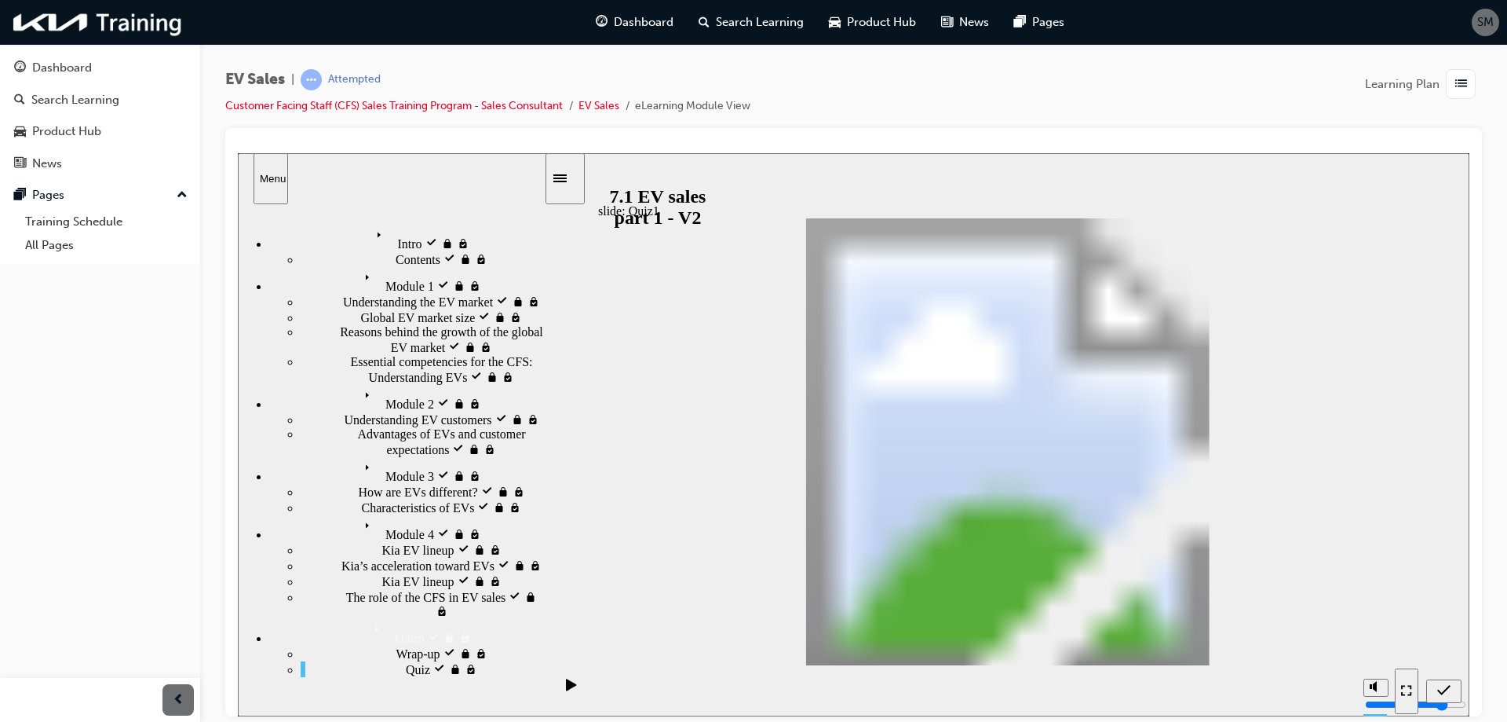
radio input "false"
radio input "true"
drag, startPoint x: 1377, startPoint y: 654, endPoint x: 1036, endPoint y: 532, distance: 362.6
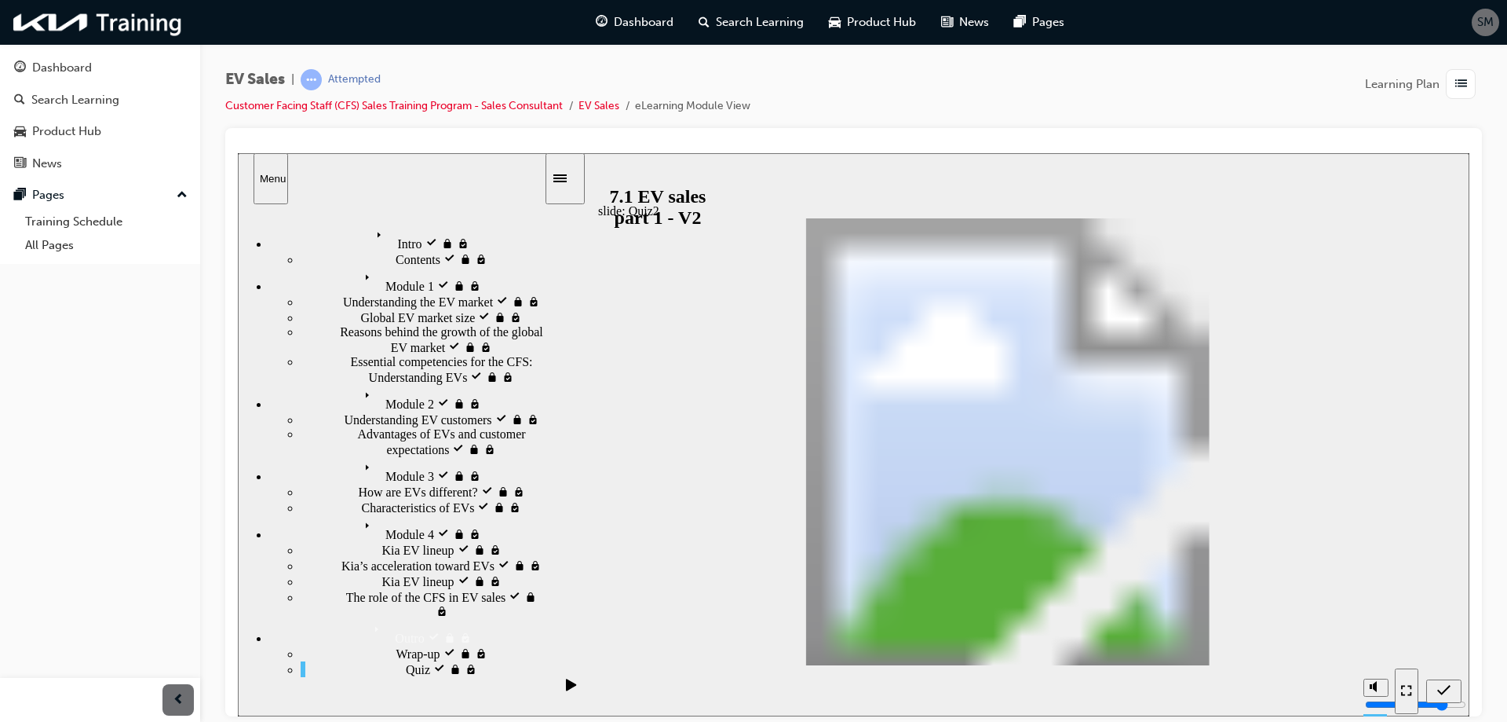
drag, startPoint x: 1272, startPoint y: 378, endPoint x: 805, endPoint y: 401, distance: 467.7
drag, startPoint x: 1248, startPoint y: 451, endPoint x: 773, endPoint y: 458, distance: 475.8
drag, startPoint x: 1237, startPoint y: 485, endPoint x: 773, endPoint y: 515, distance: 464.2
drag, startPoint x: 1210, startPoint y: 525, endPoint x: 945, endPoint y: 411, distance: 288.3
drag, startPoint x: 1221, startPoint y: 410, endPoint x: 774, endPoint y: 509, distance: 457.6
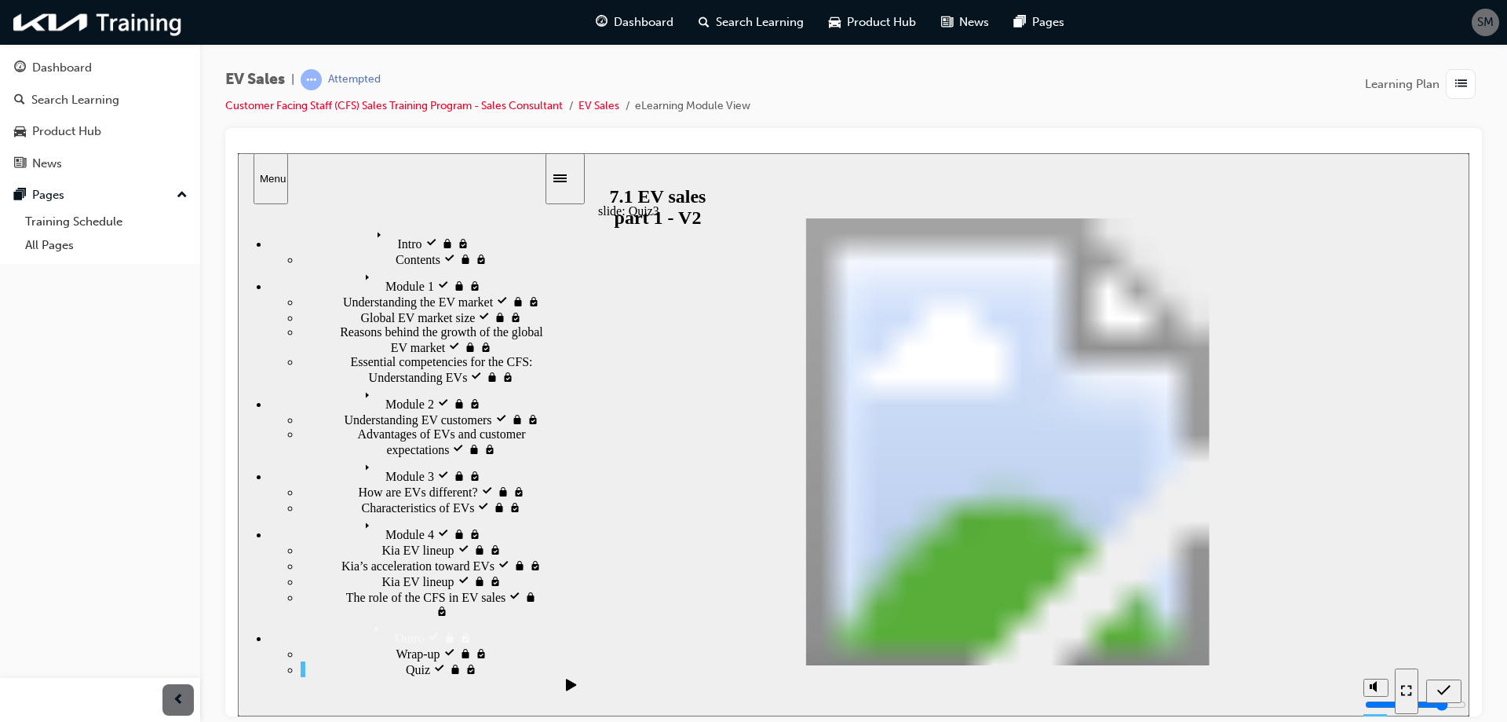
radio input "true"
click at [1460, 79] on span "list-icon" at bounding box center [1462, 85] width 12 height 20
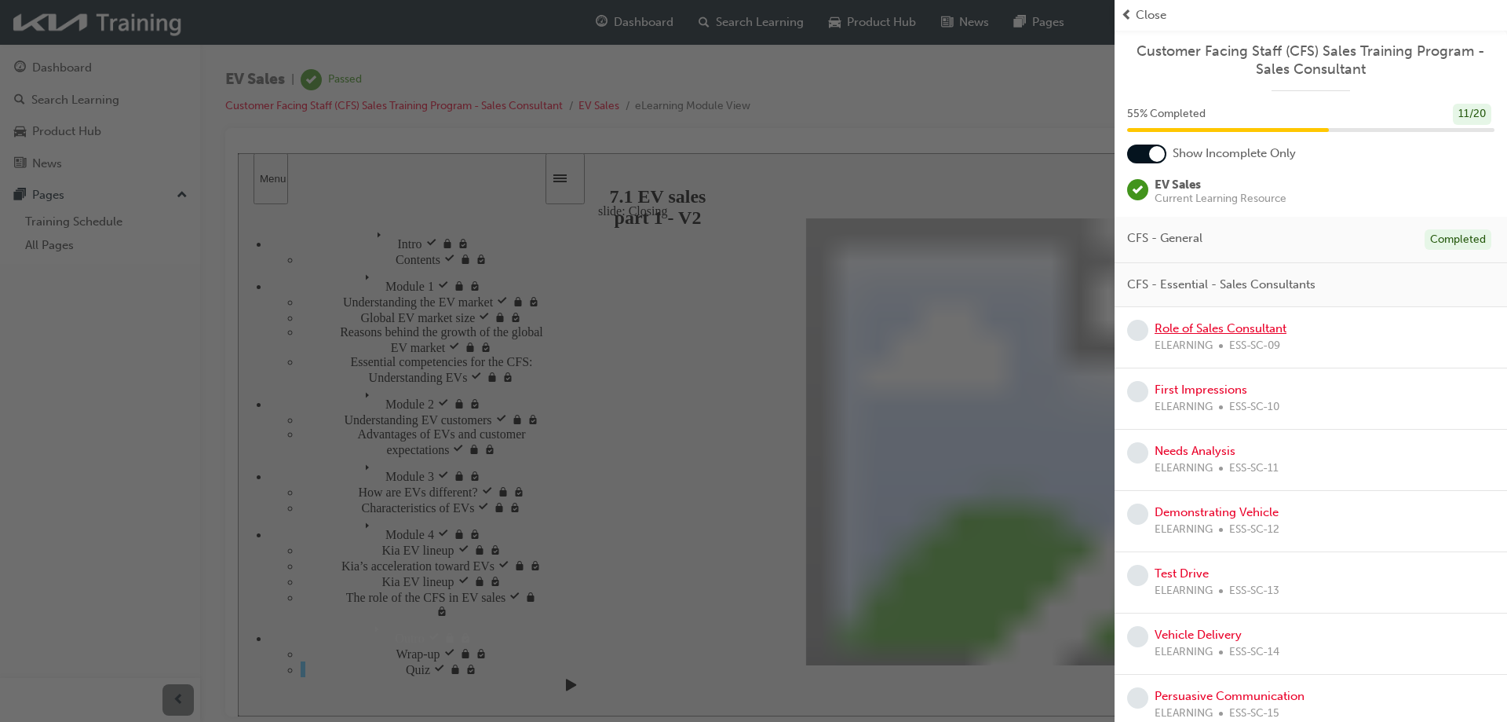
click at [1260, 325] on link "Role of Sales Consultant" at bounding box center [1221, 328] width 132 height 14
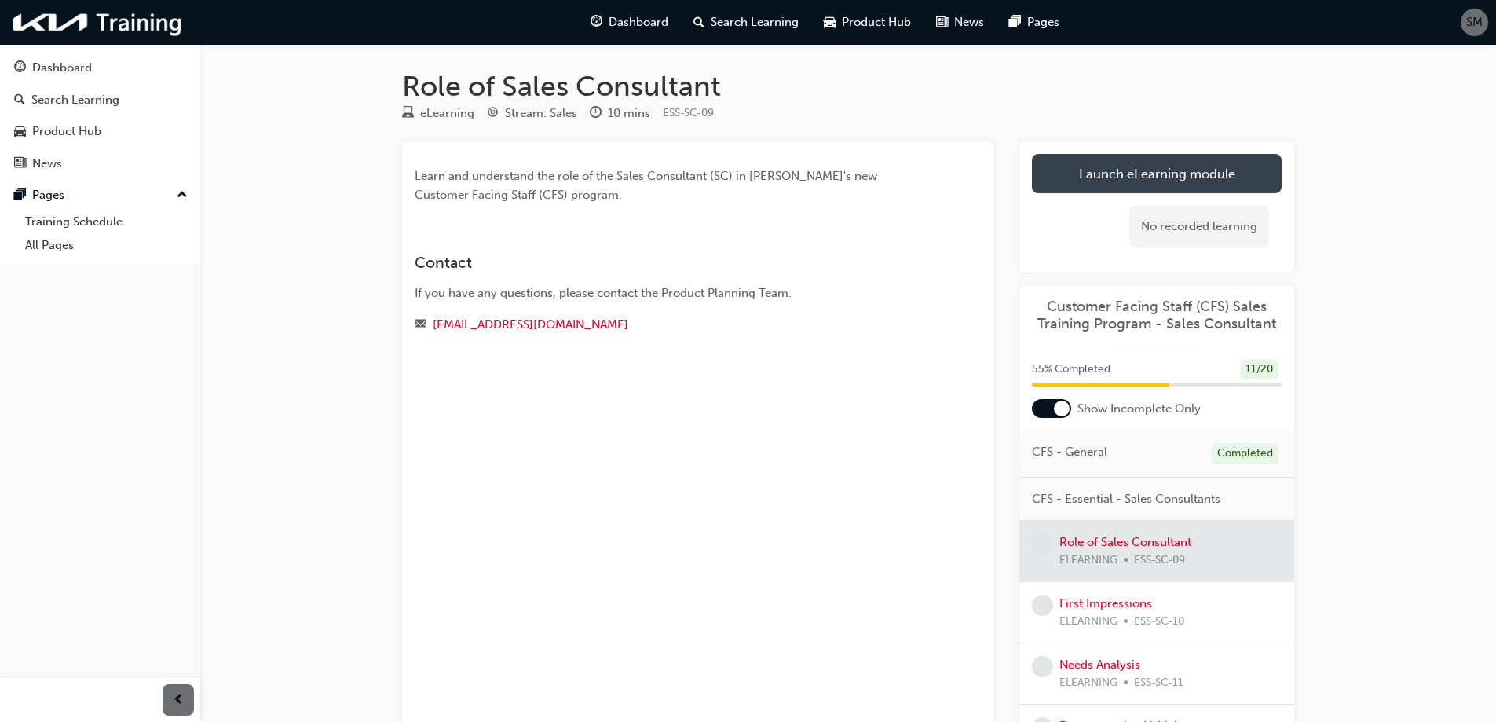
click at [1155, 170] on link "Launch eLearning module" at bounding box center [1157, 173] width 250 height 39
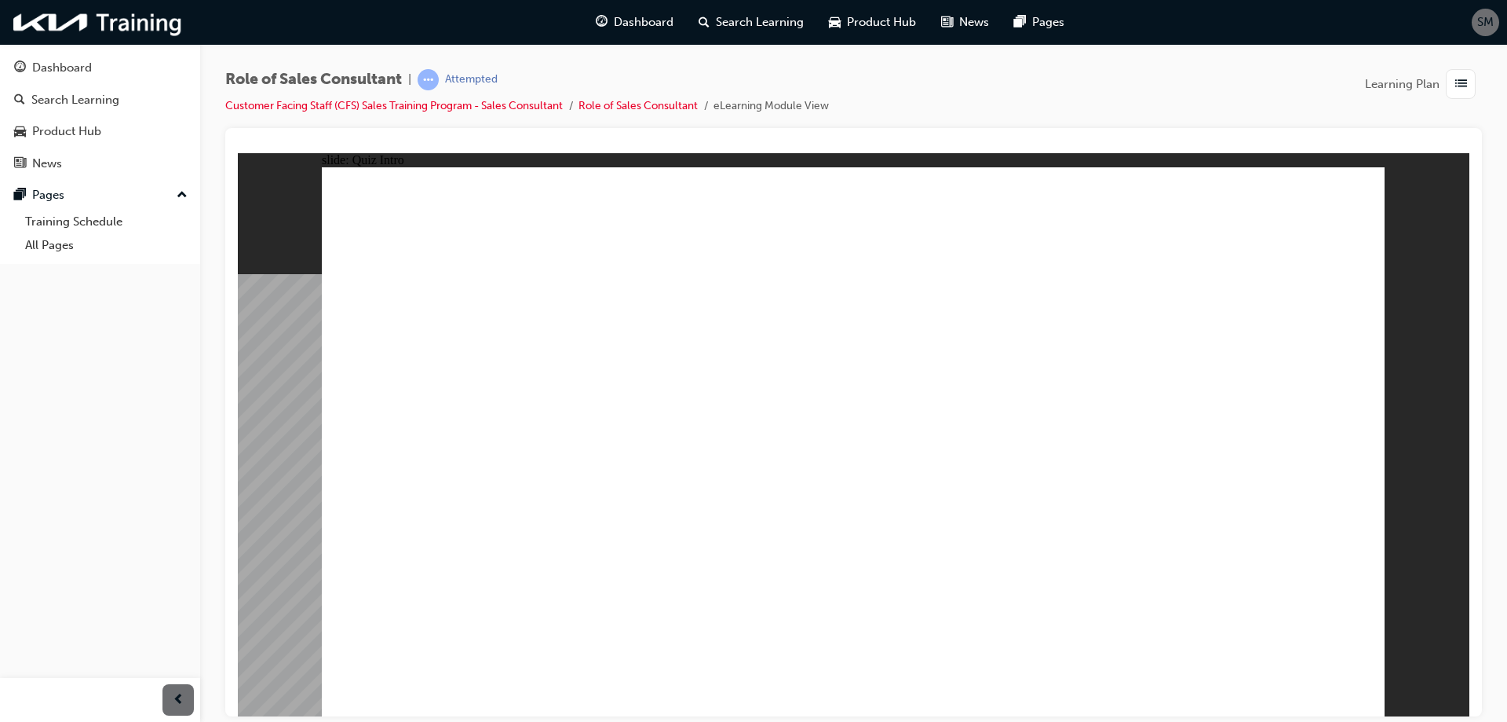
drag, startPoint x: 993, startPoint y: 515, endPoint x: 999, endPoint y: 473, distance: 42.0
checkbox input "true"
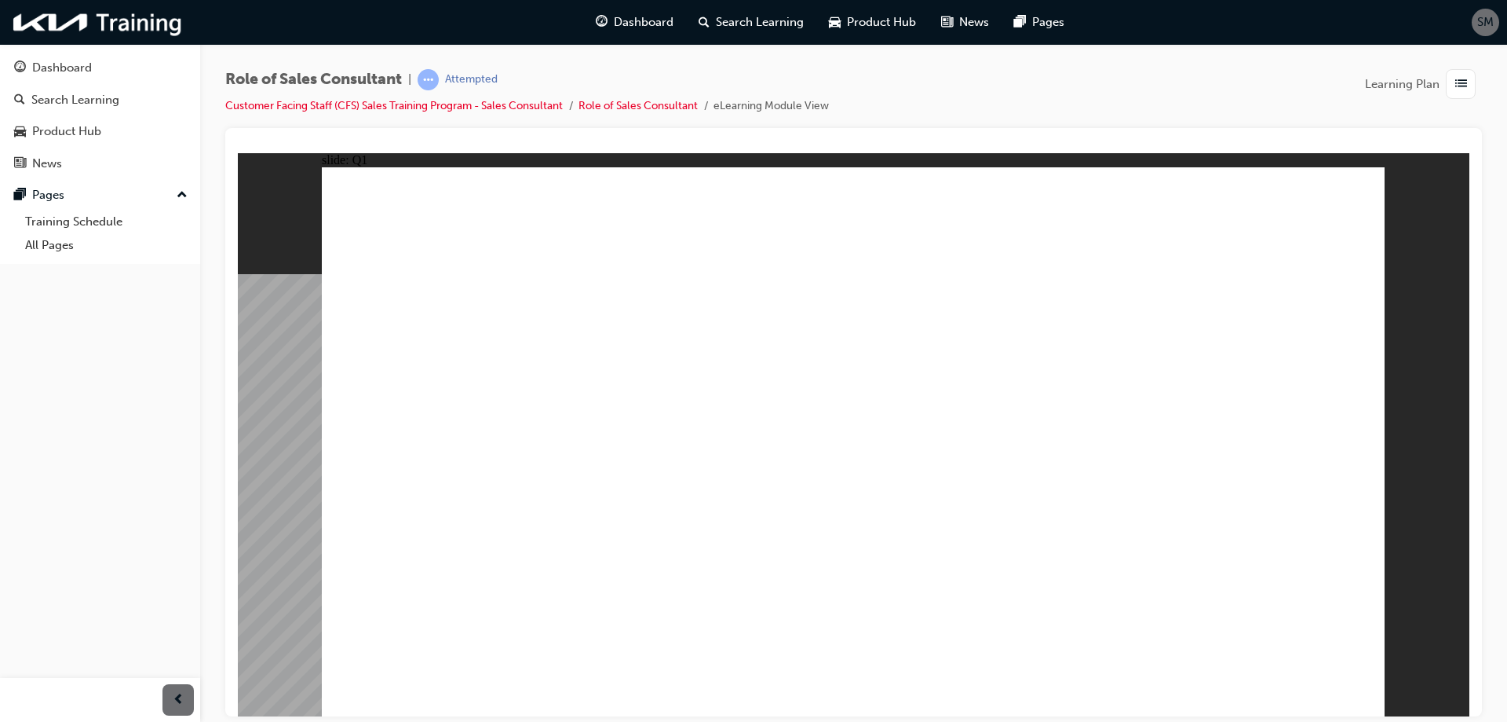
checkbox input "true"
drag, startPoint x: 1152, startPoint y: 379, endPoint x: 1178, endPoint y: 422, distance: 50.8
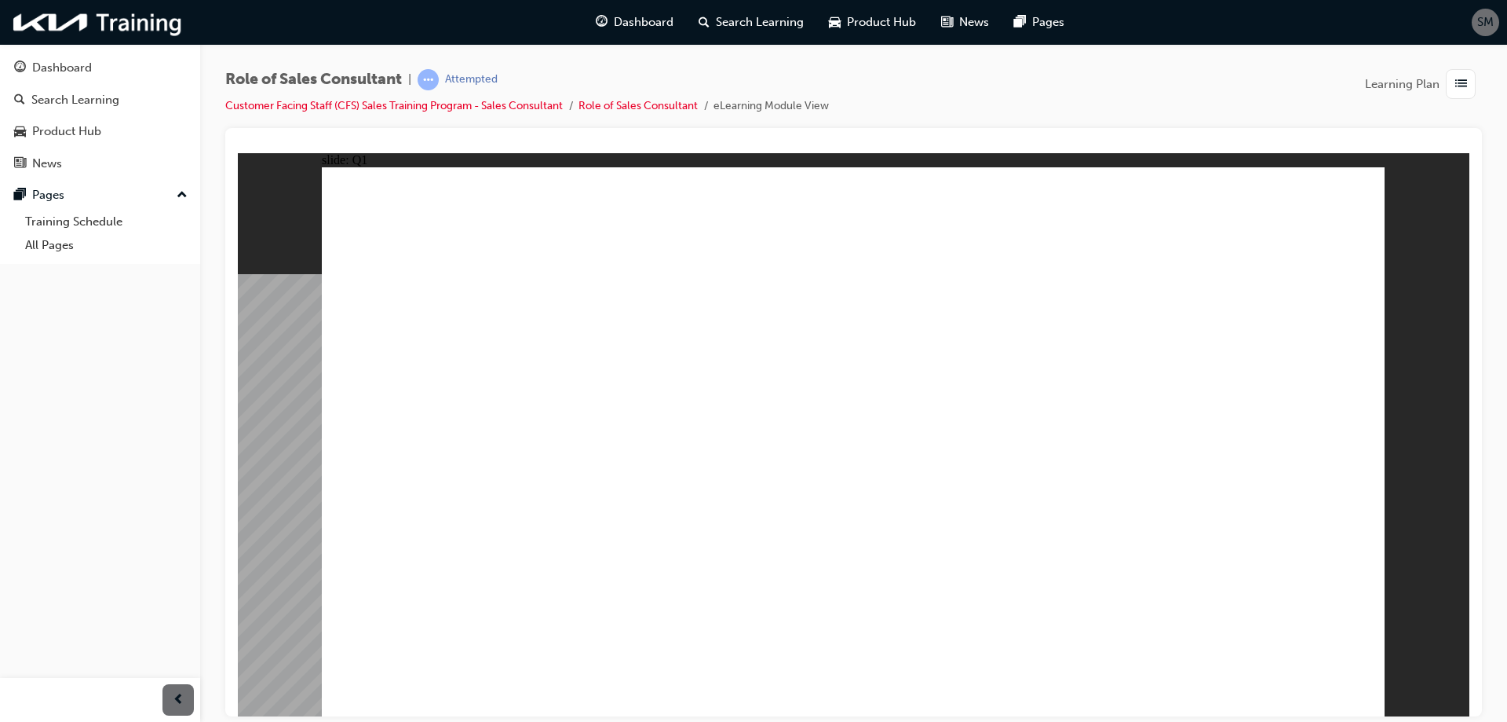
radio input "false"
radio input "true"
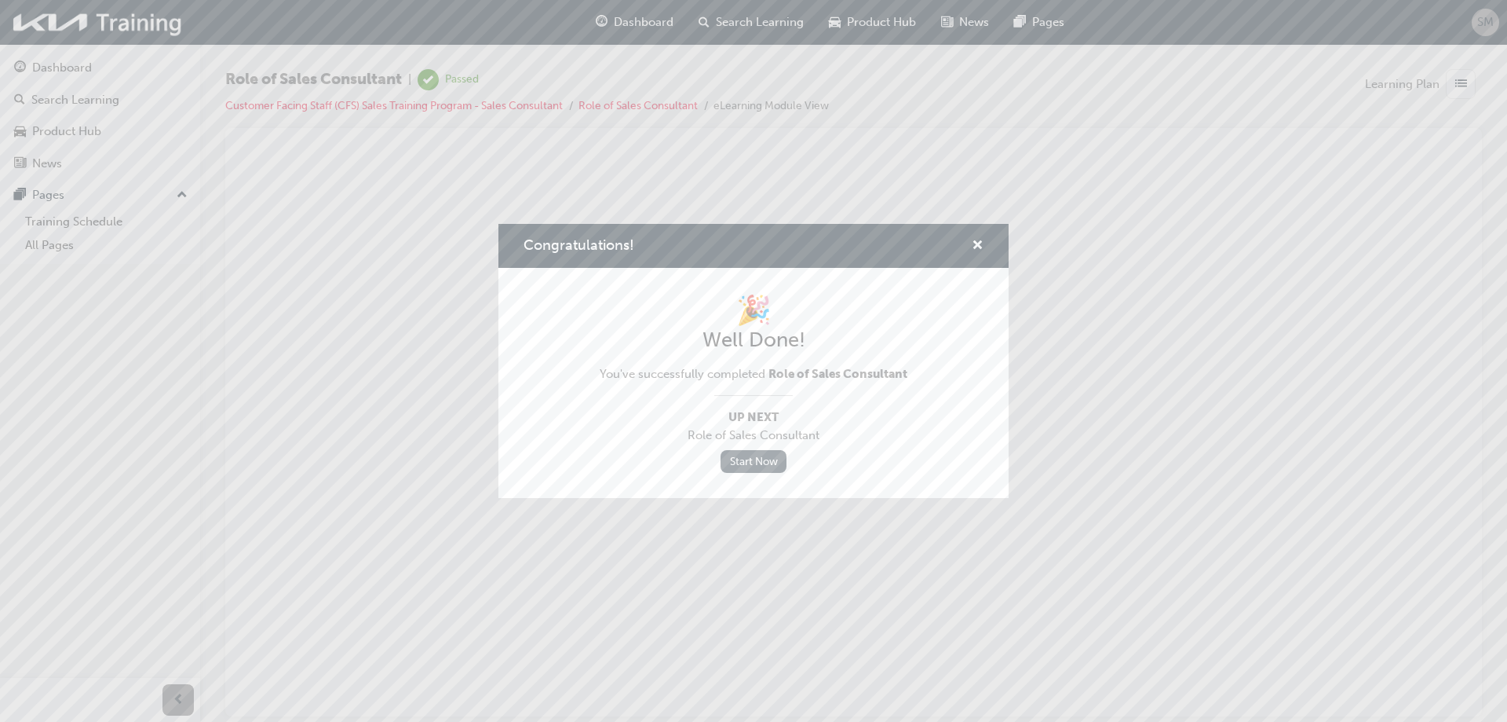
click at [764, 462] on link "Start Now" at bounding box center [754, 461] width 66 height 23
click at [981, 241] on span "cross-icon" at bounding box center [978, 246] width 12 height 14
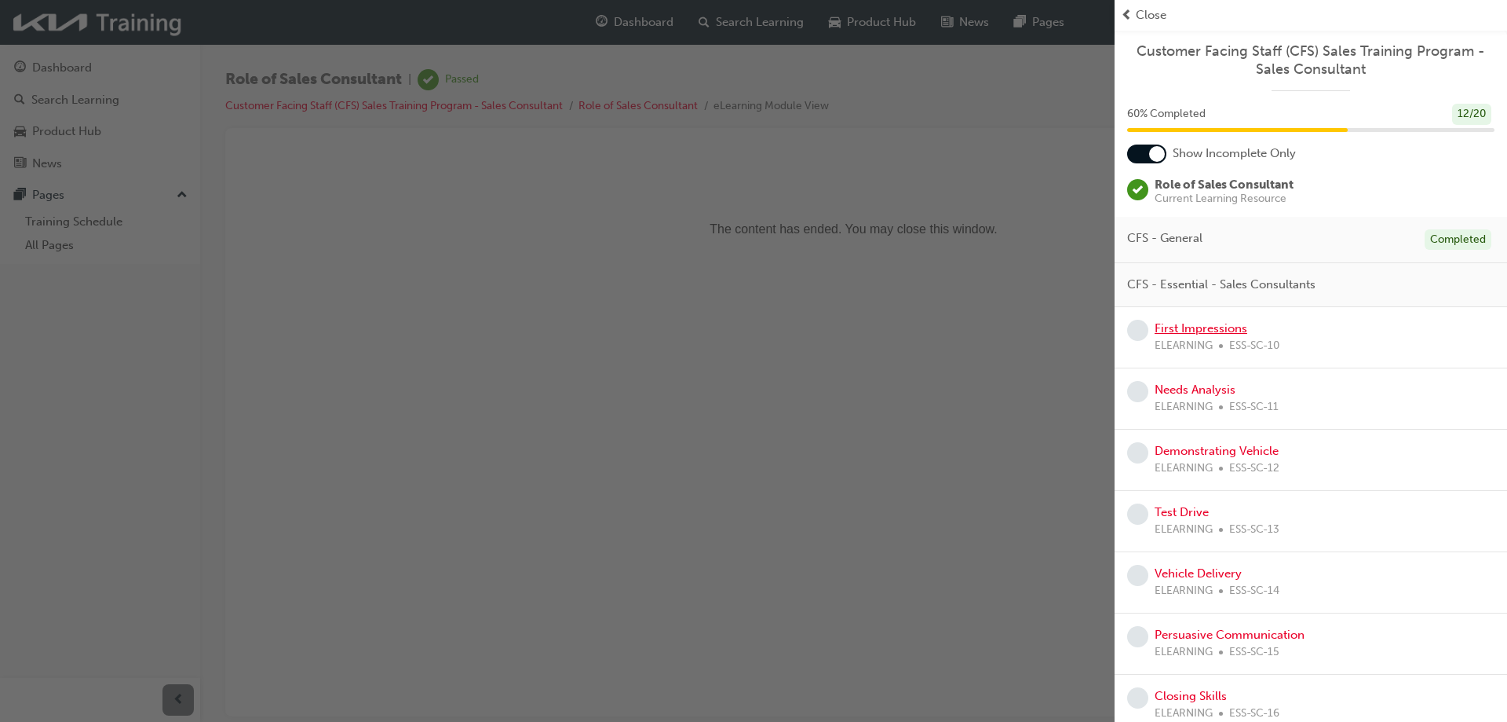
click at [1191, 328] on link "First Impressions" at bounding box center [1201, 328] width 93 height 14
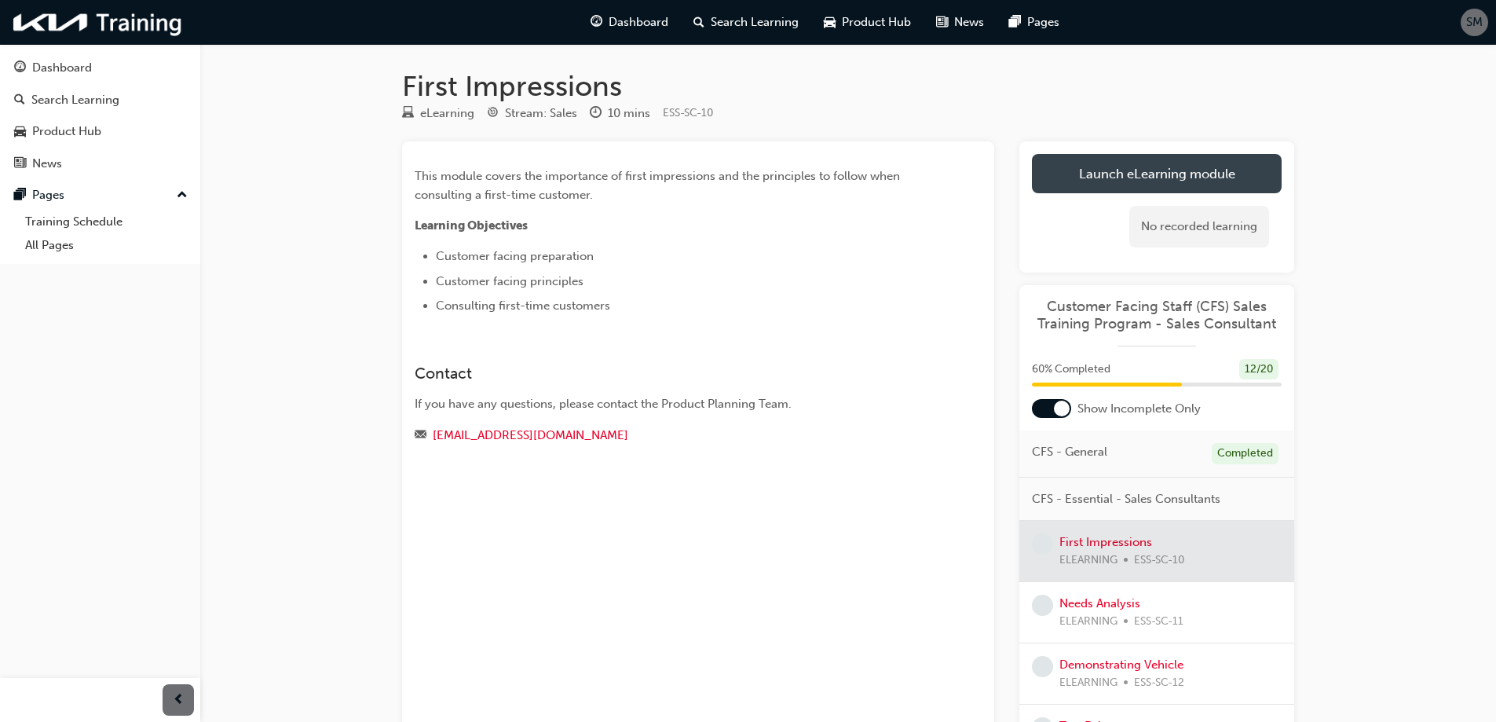
click at [1175, 167] on link "Launch eLearning module" at bounding box center [1157, 173] width 250 height 39
